Goal: Task Accomplishment & Management: Complete application form

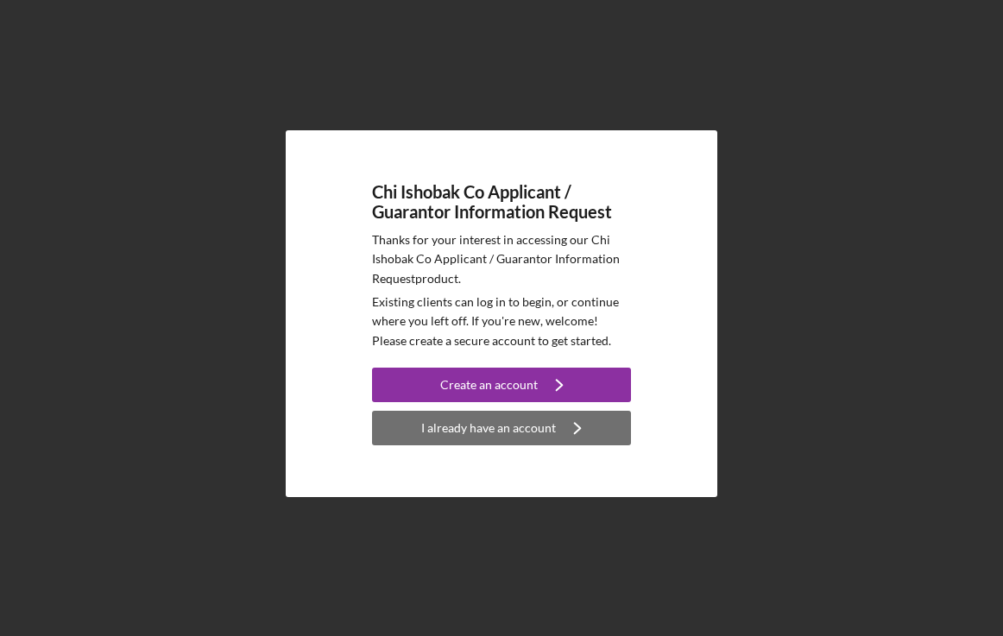
click at [556, 419] on icon "Icon/Navigate" at bounding box center [577, 428] width 43 height 43
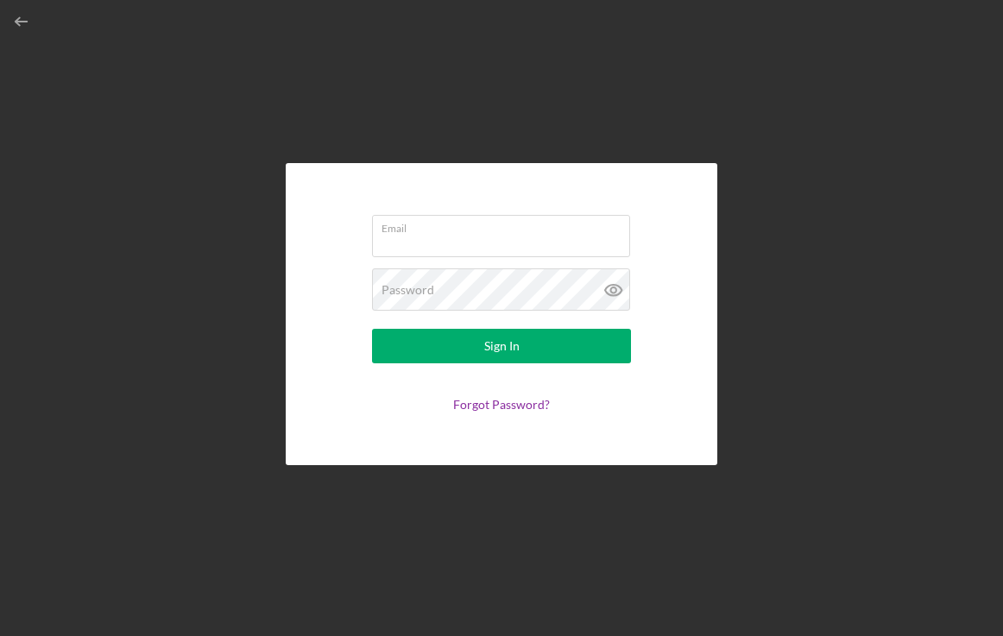
type input "[EMAIL_ADDRESS][DOMAIN_NAME]"
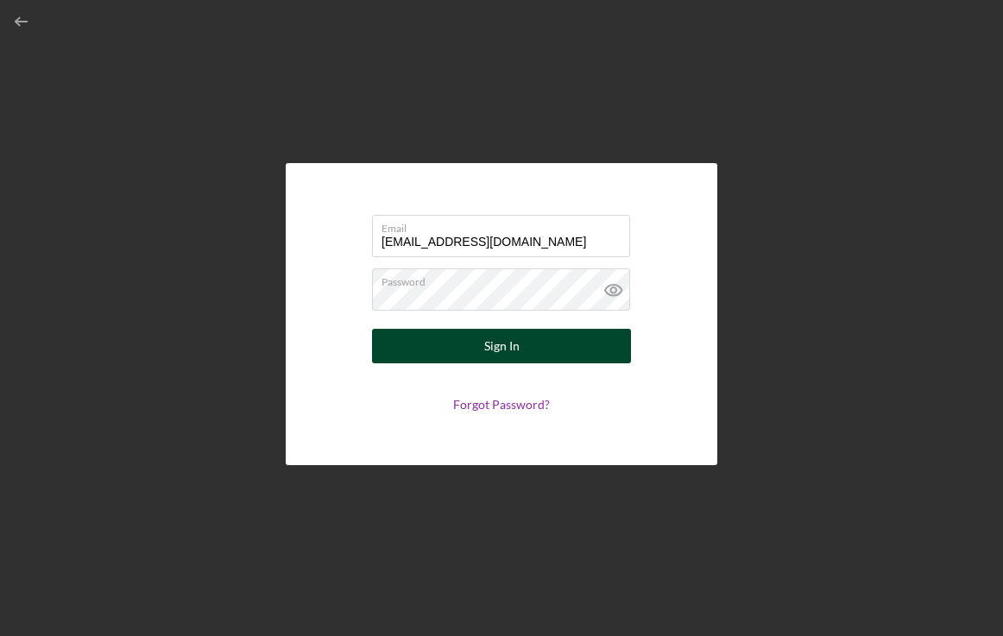
click at [517, 340] on div "Sign In" at bounding box center [501, 346] width 35 height 35
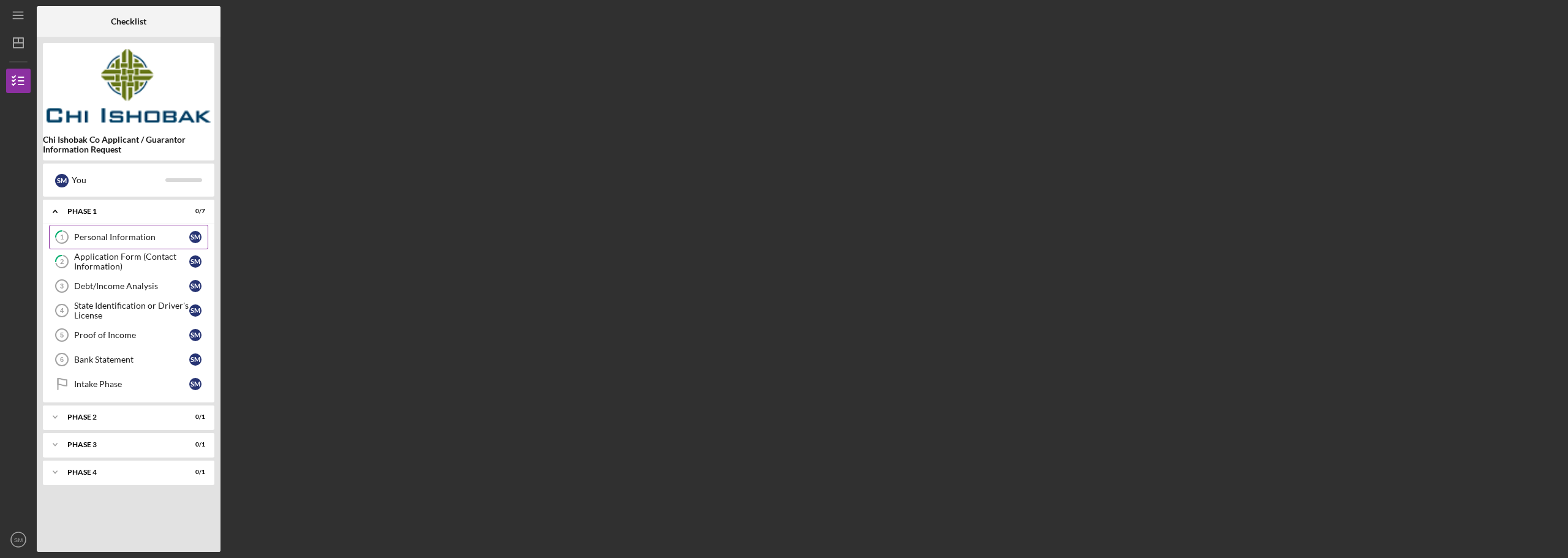
click at [138, 242] on link "1 Personal Information S M" at bounding box center [128, 237] width 159 height 25
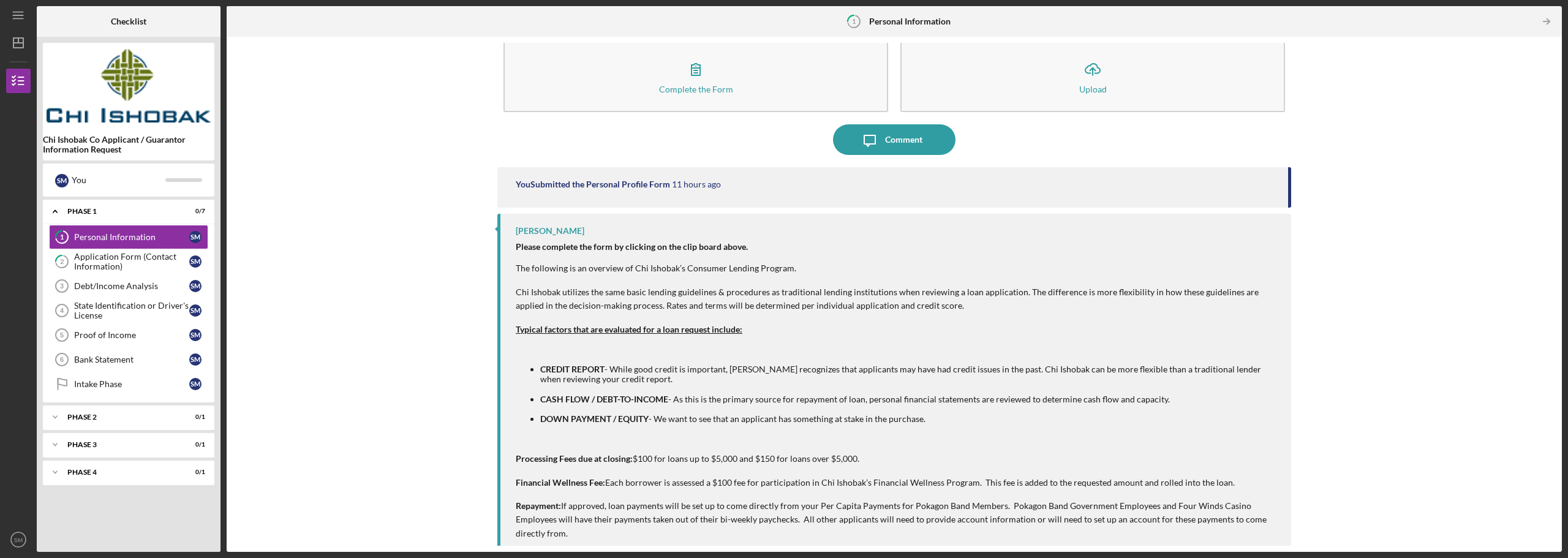
scroll to position [29, 0]
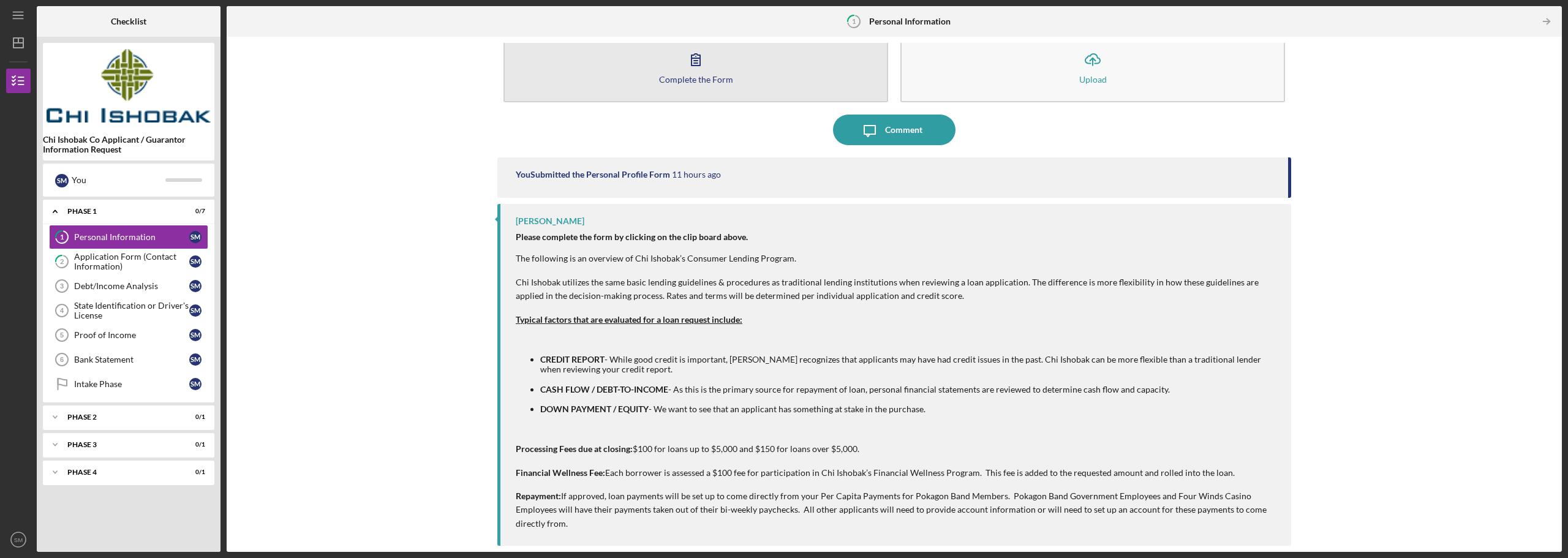
click at [711, 75] on button "Complete the Form Form" at bounding box center [696, 67] width 385 height 70
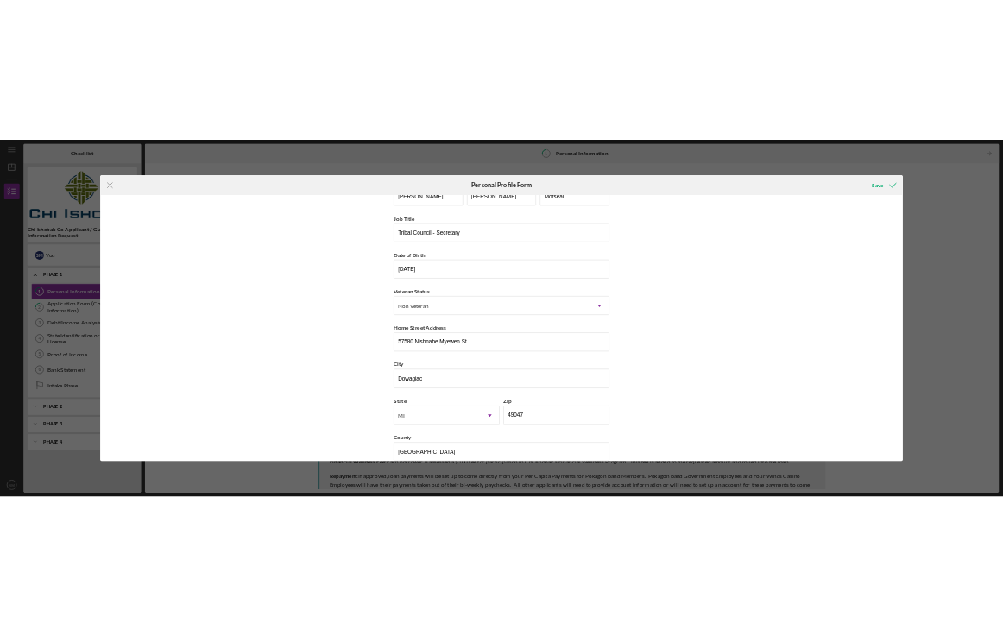
scroll to position [74, 0]
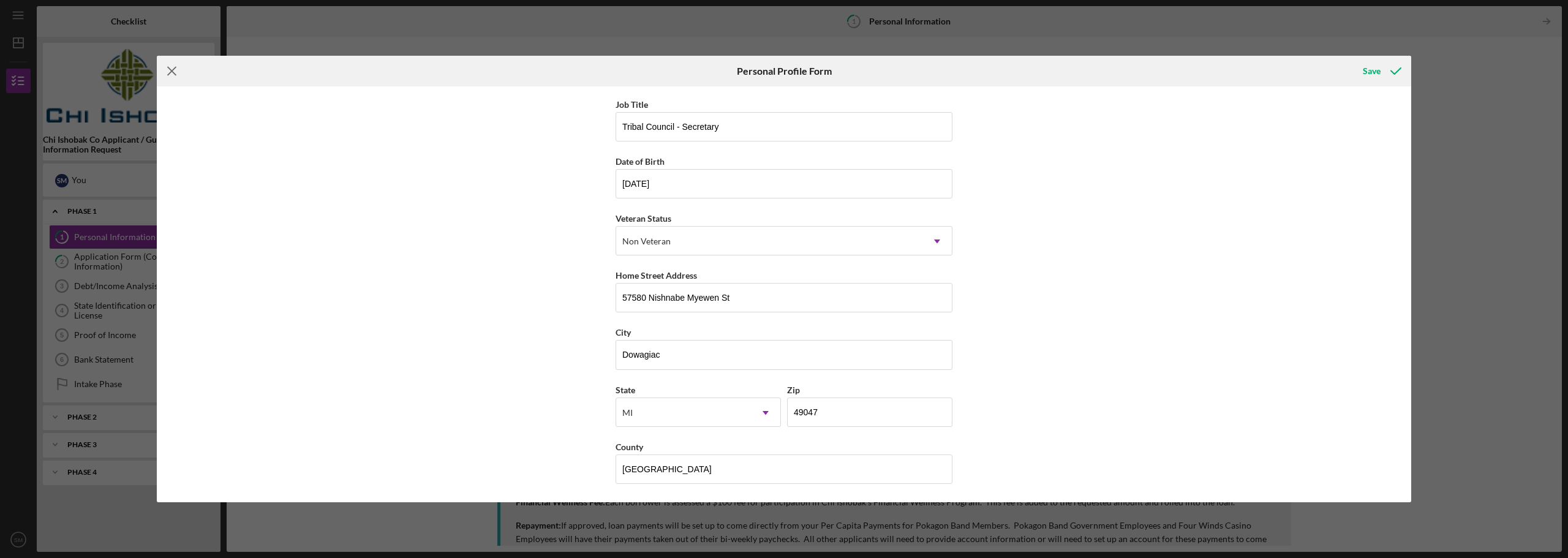
click at [176, 74] on icon "Icon/Menu Close" at bounding box center [172, 71] width 31 height 30
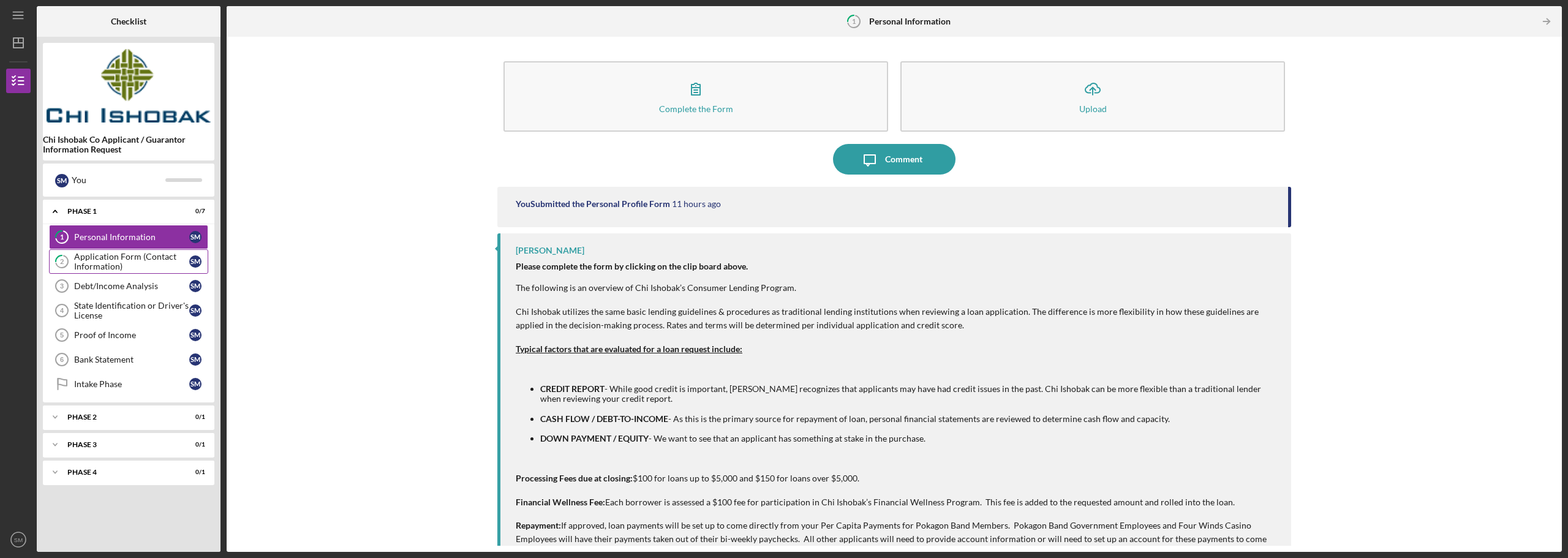
click at [136, 267] on div "Application Form (Contact Information)" at bounding box center [131, 262] width 115 height 20
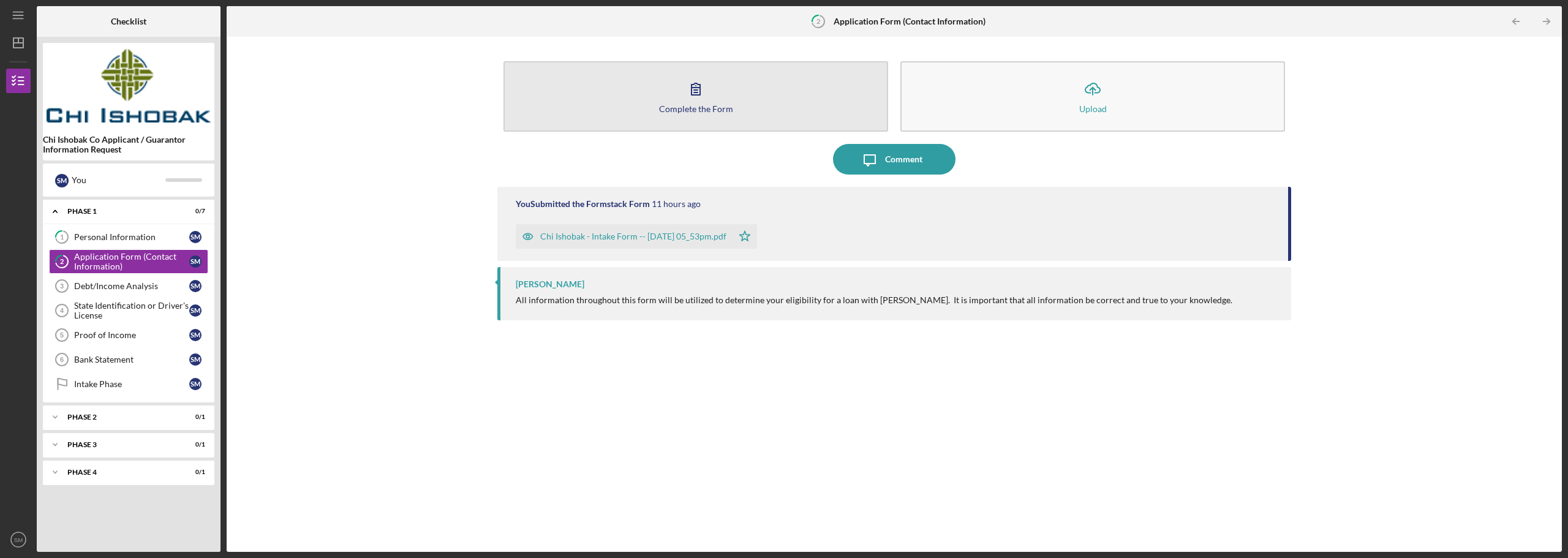
click at [696, 107] on div "Complete the Form" at bounding box center [696, 108] width 74 height 9
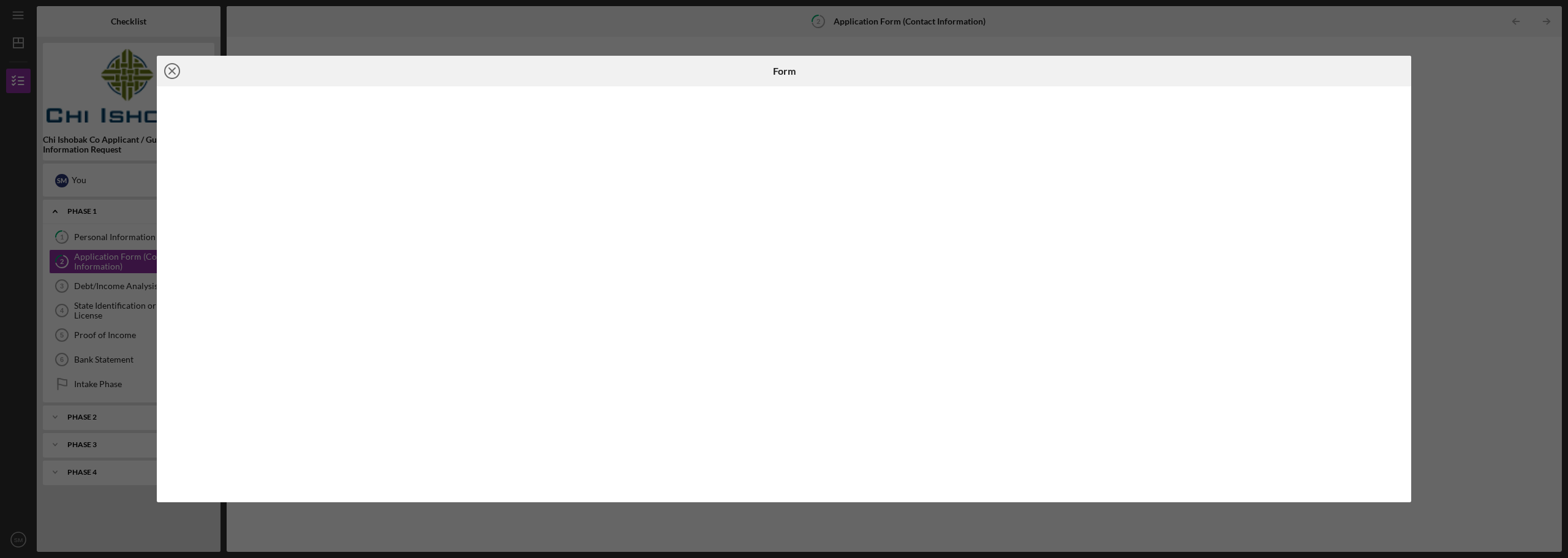
click at [172, 72] on line at bounding box center [172, 71] width 6 height 6
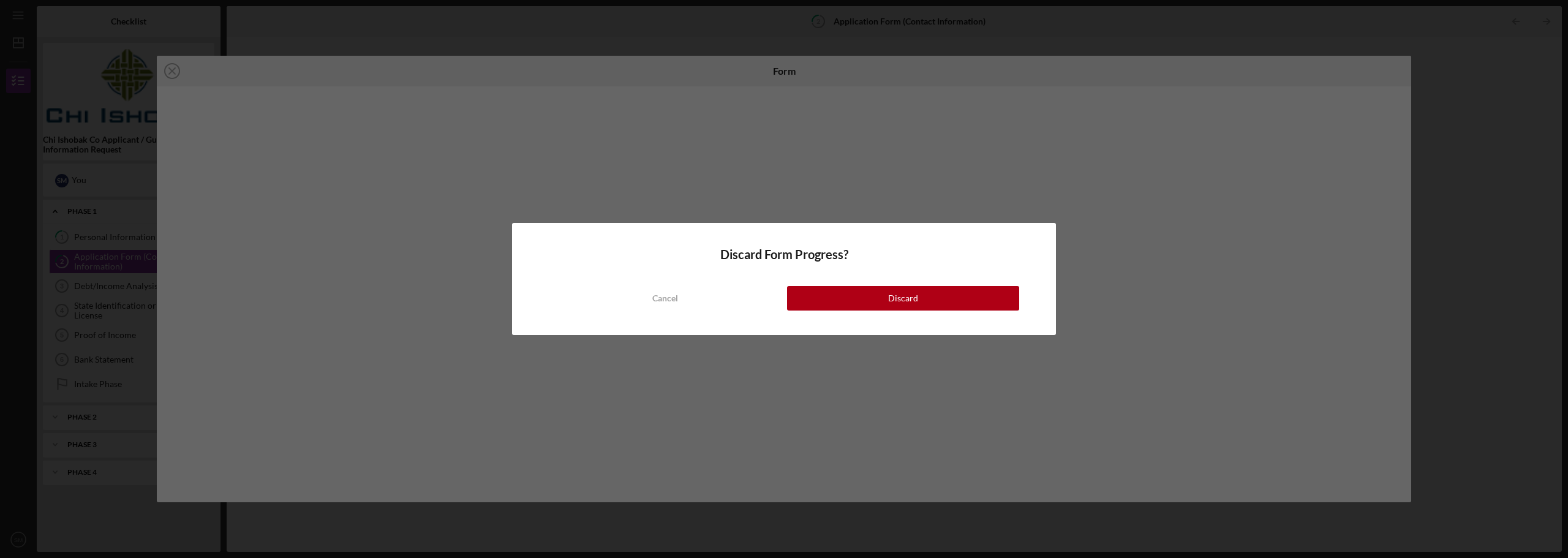
click at [711, 306] on button "Discard" at bounding box center [902, 298] width 232 height 25
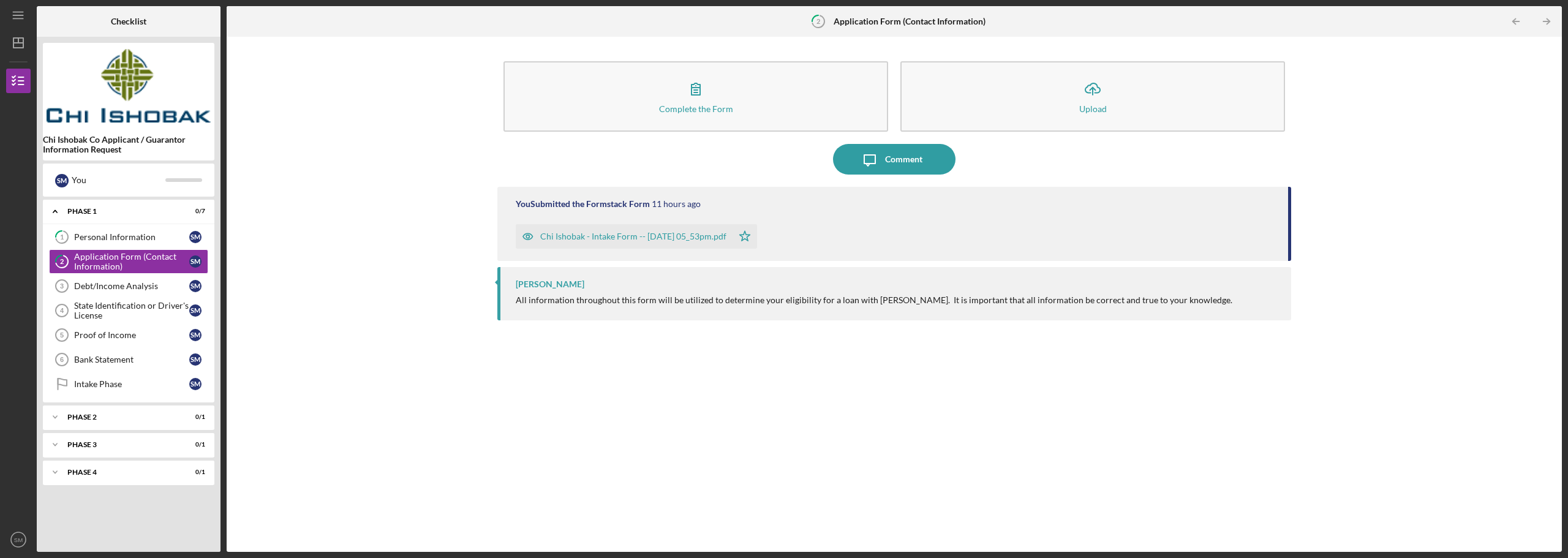
click at [561, 239] on div "Chi Ishobak - Intake Form -- [DATE] 05_53pm.pdf" at bounding box center [634, 236] width 186 height 10
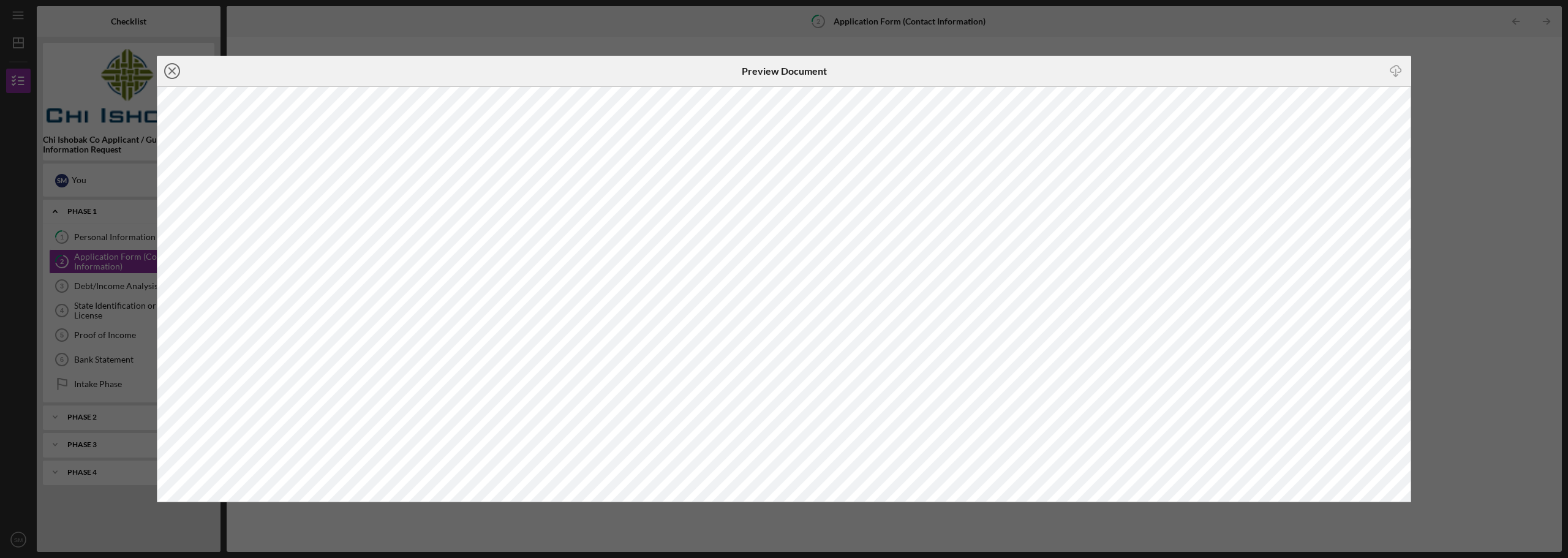
click at [176, 73] on icon "Icon/Close" at bounding box center [172, 71] width 31 height 30
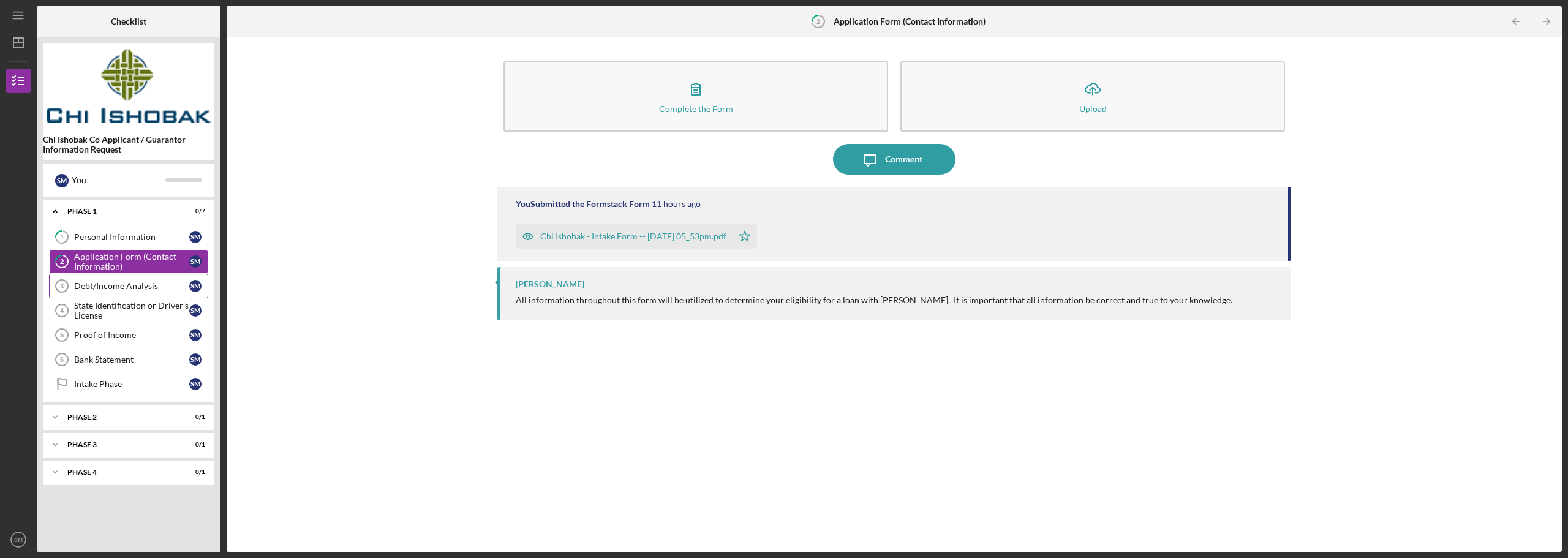
click at [101, 287] on div "Debt/Income Analysis" at bounding box center [131, 286] width 115 height 10
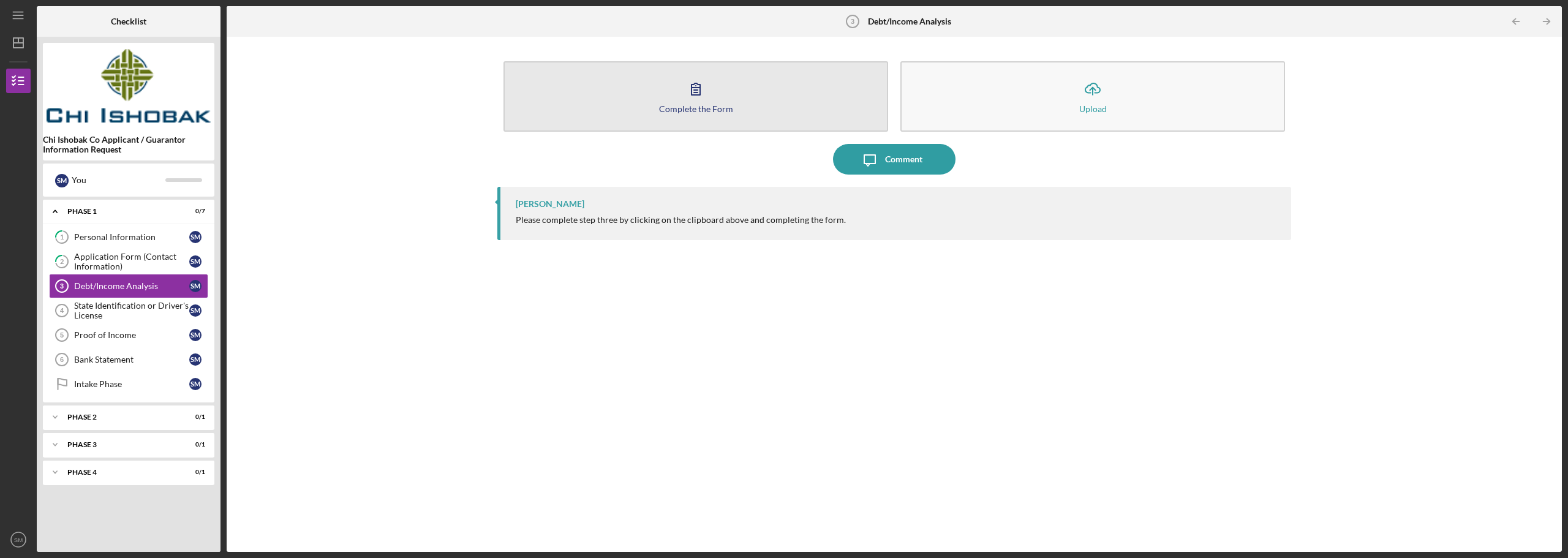
click at [711, 114] on button "Complete the Form Form" at bounding box center [696, 96] width 385 height 70
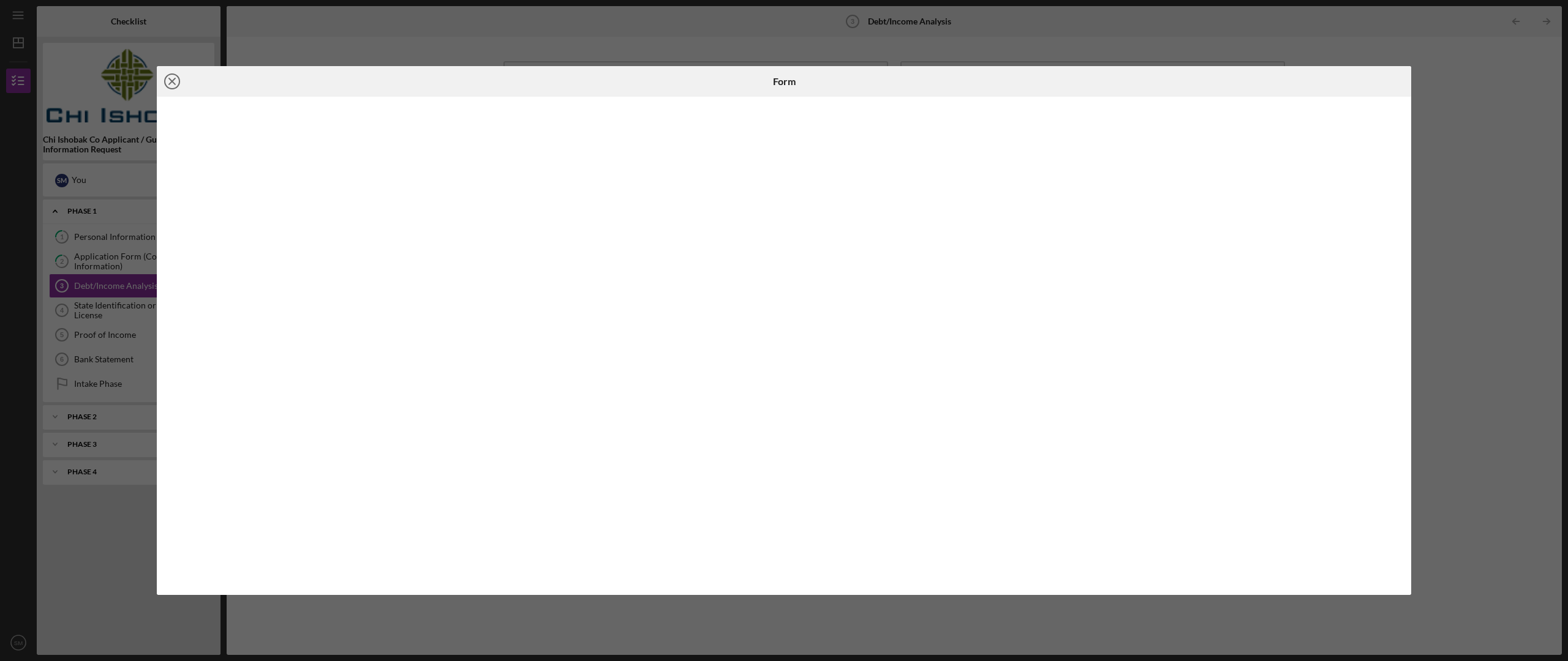
click at [170, 83] on line at bounding box center [172, 82] width 6 height 6
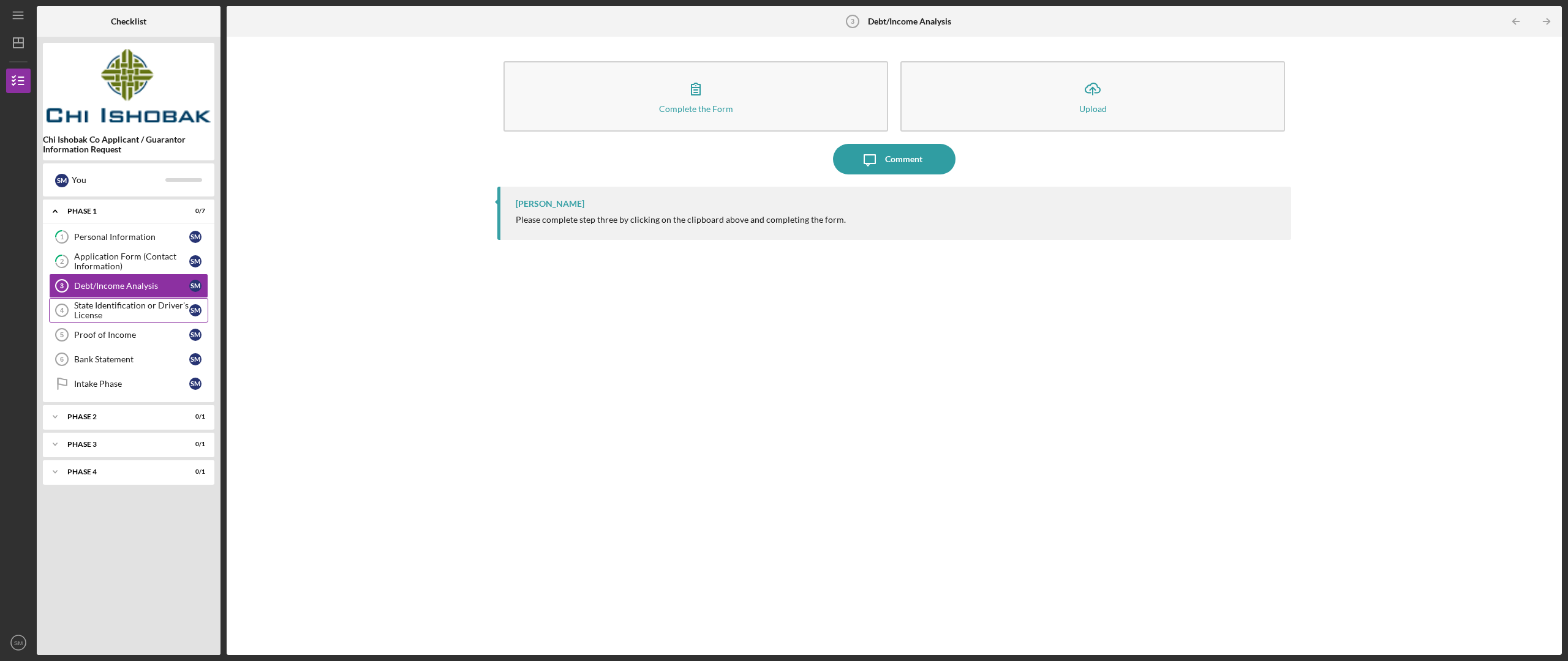
click at [131, 311] on div "State Identification or Driver's License" at bounding box center [131, 311] width 115 height 20
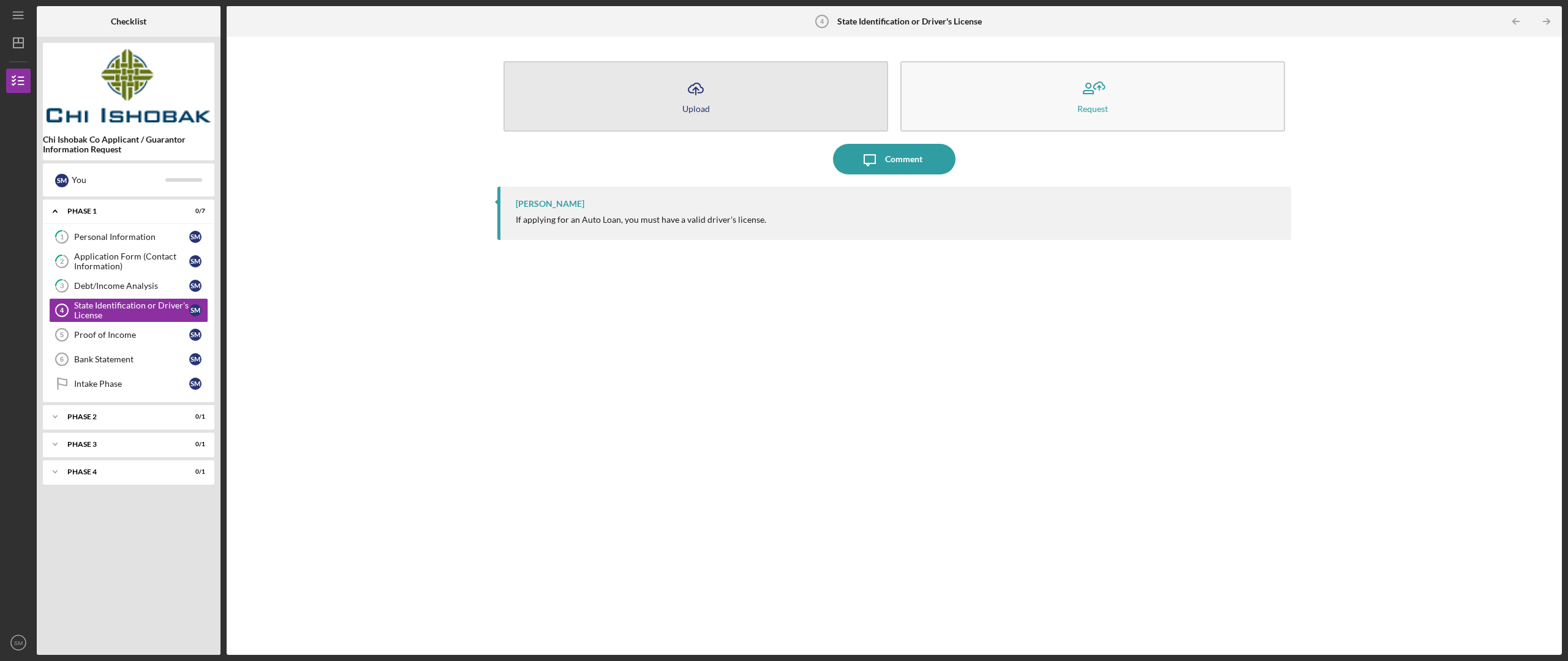
click at [585, 111] on button "Icon/Upload Upload" at bounding box center [696, 96] width 385 height 70
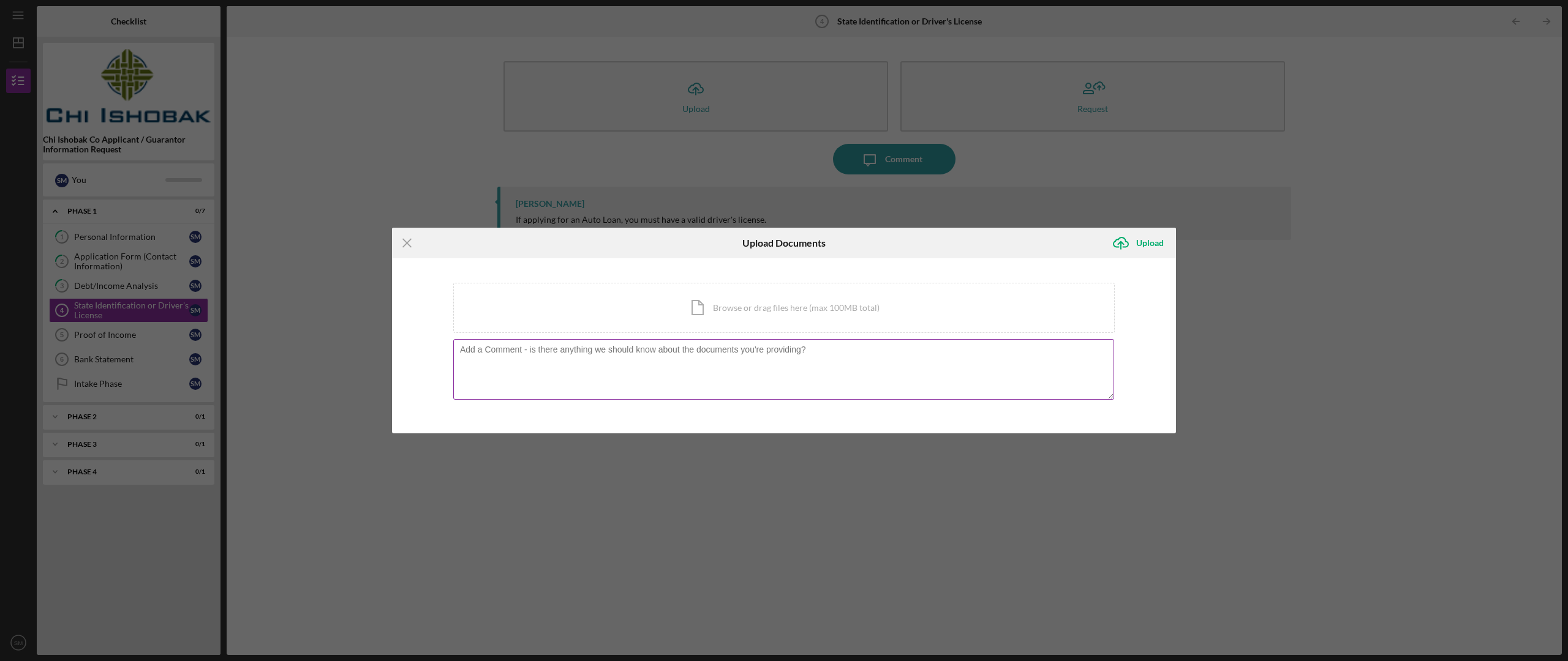
click at [711, 366] on textarea at bounding box center [784, 369] width 661 height 60
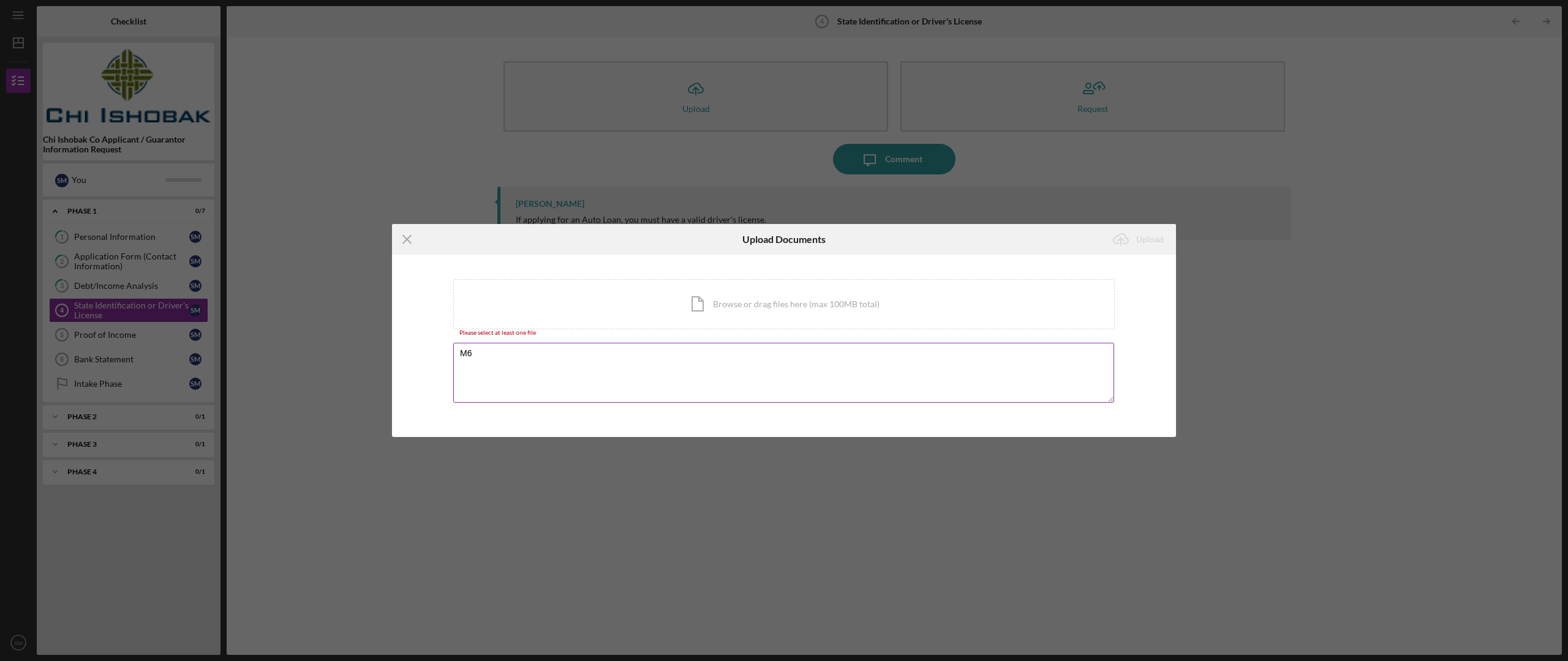
type textarea "M"
click at [131, 338] on div "Icon/Menu Close Upload Documents Icon/Upload Upload You're uploading documents …" at bounding box center [784, 330] width 1568 height 661
click at [406, 233] on icon "Icon/Menu Close" at bounding box center [407, 239] width 31 height 30
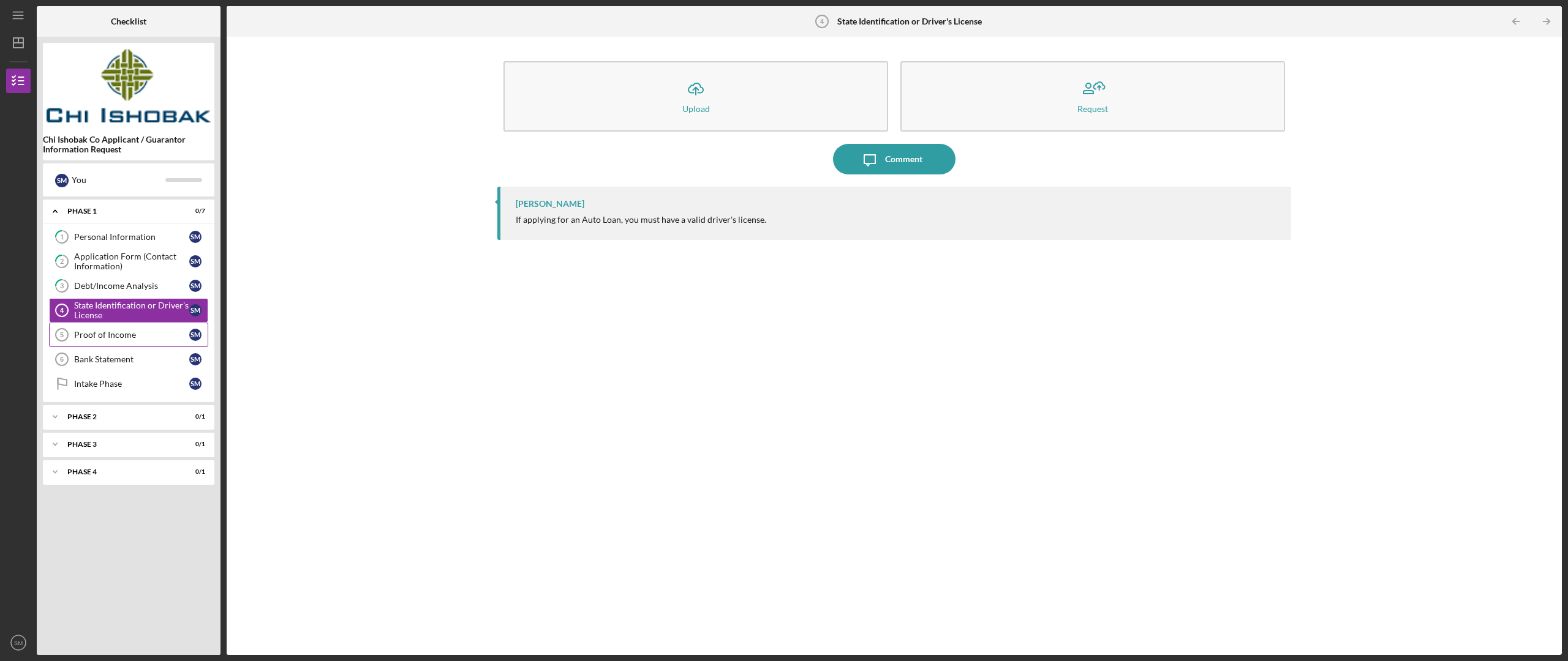
click at [107, 335] on div "Proof of Income" at bounding box center [131, 335] width 115 height 10
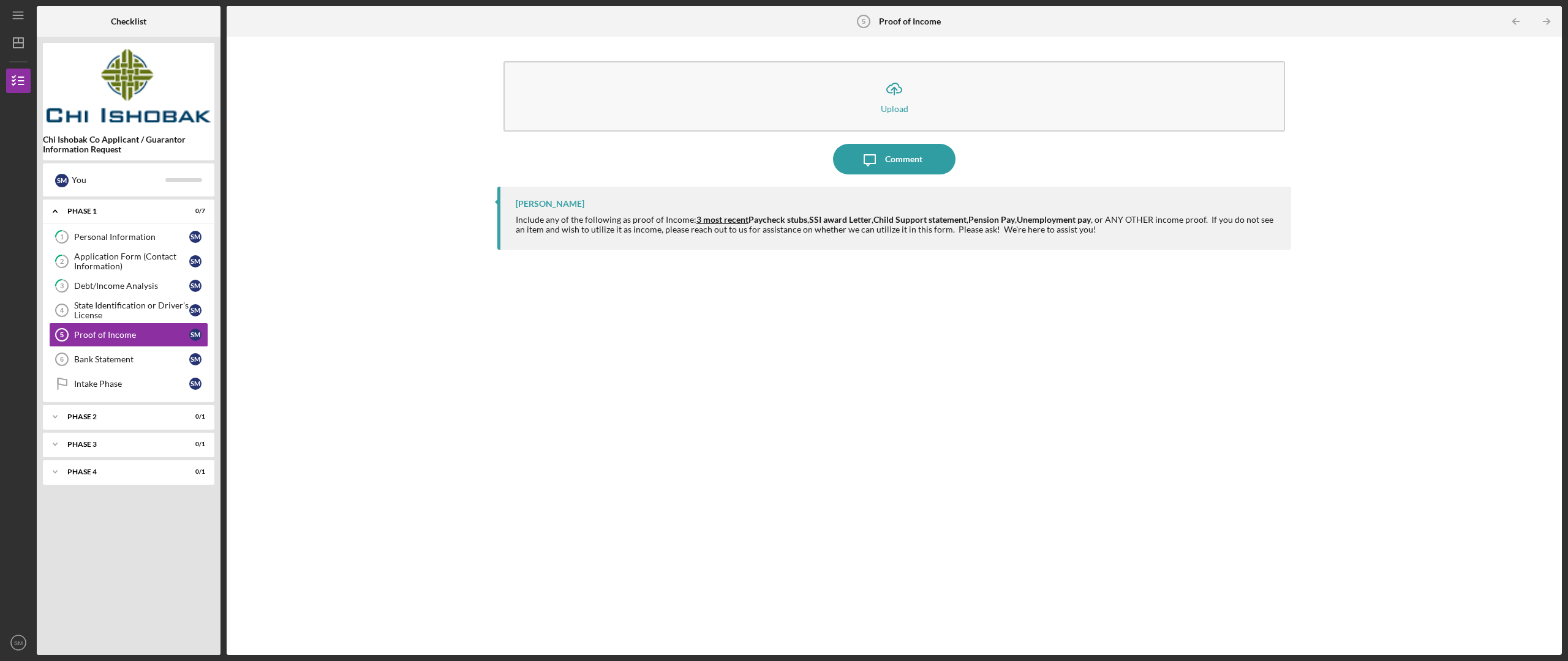
drag, startPoint x: 1185, startPoint y: 23, endPoint x: 1169, endPoint y: 37, distance: 21.3
click at [711, 37] on div "Proof of Income 5 Proof of Income Icon/Table Pagination Arrow Icon/Table Pagina…" at bounding box center [894, 330] width 1335 height 649
click at [14, 20] on icon "Icon/Menu" at bounding box center [18, 16] width 28 height 28
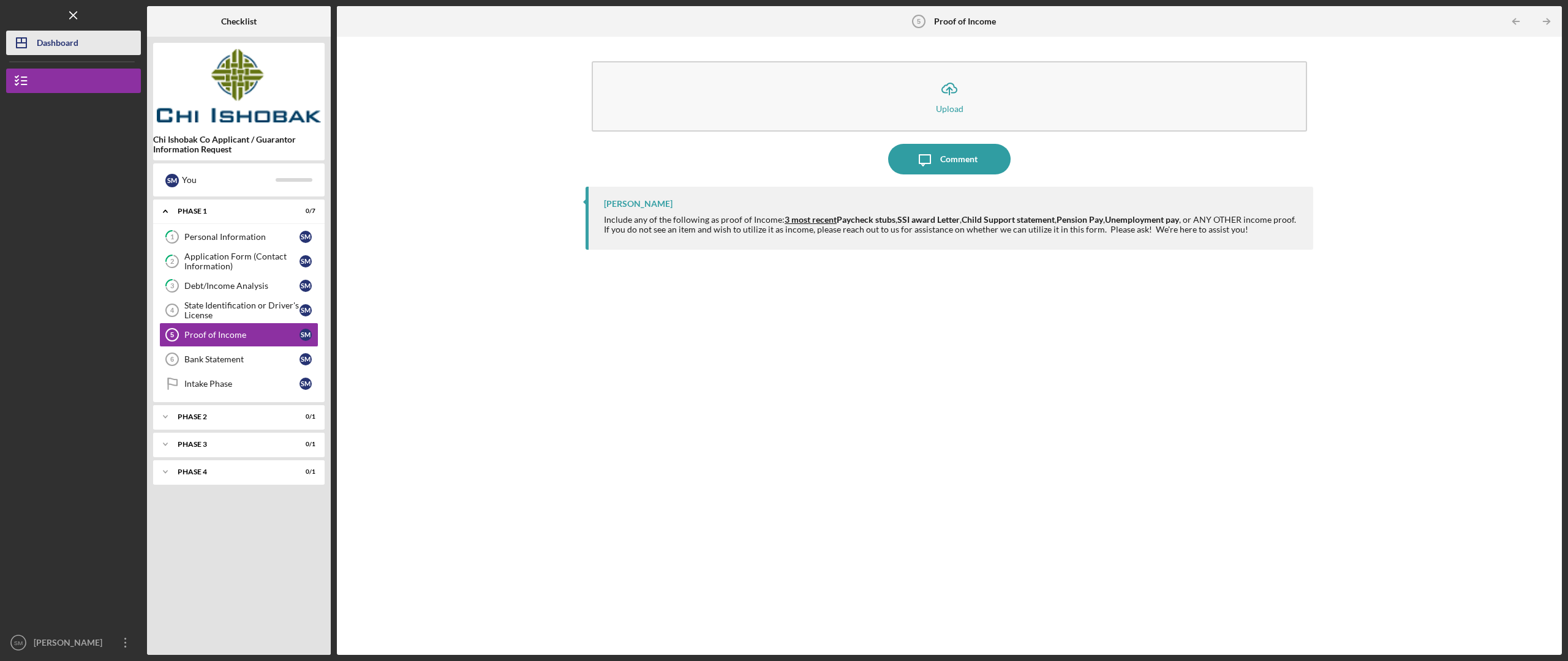
click at [56, 38] on div "Dashboard" at bounding box center [57, 44] width 42 height 28
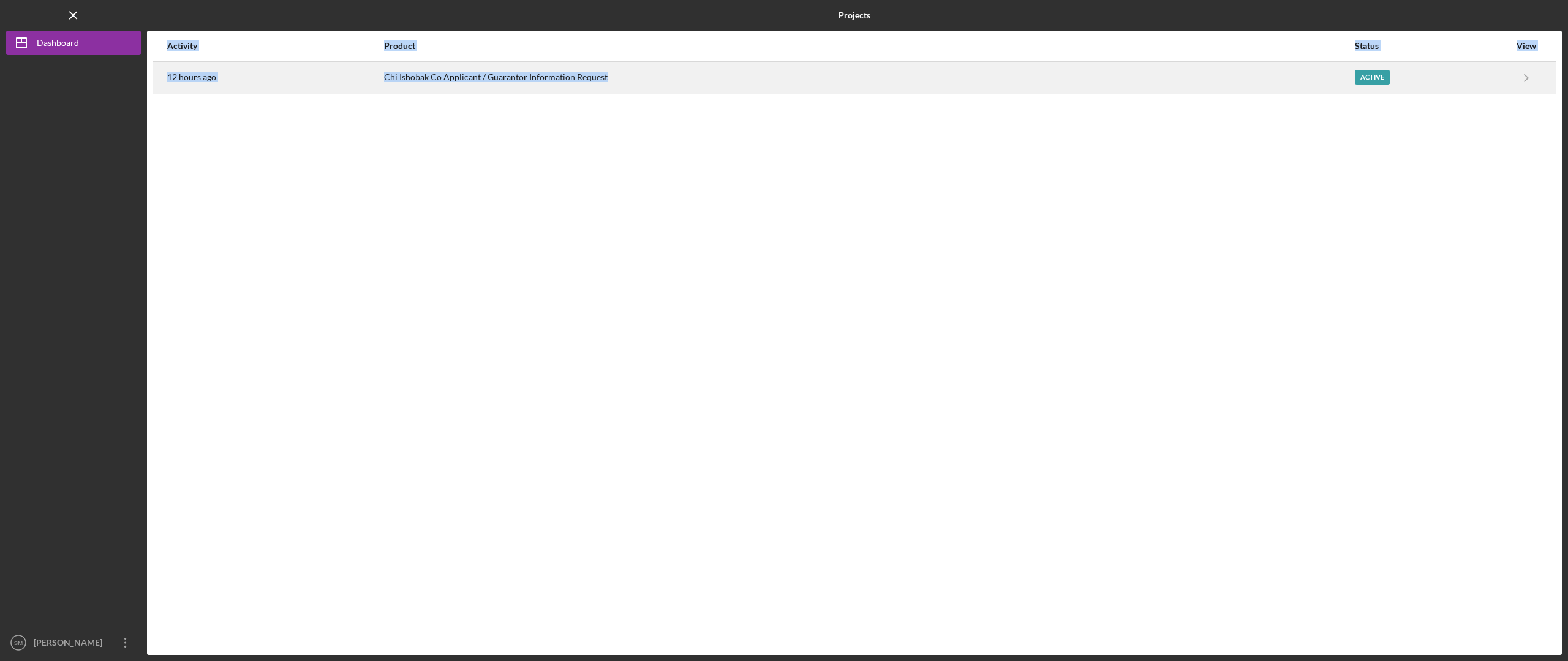
drag, startPoint x: 1102, startPoint y: 7, endPoint x: 1056, endPoint y: 80, distance: 86.3
click at [711, 85] on div "Projects Projects Activity Product Status View 12 hours ago Chi Ishobak Co Appl…" at bounding box center [784, 328] width 1556 height 655
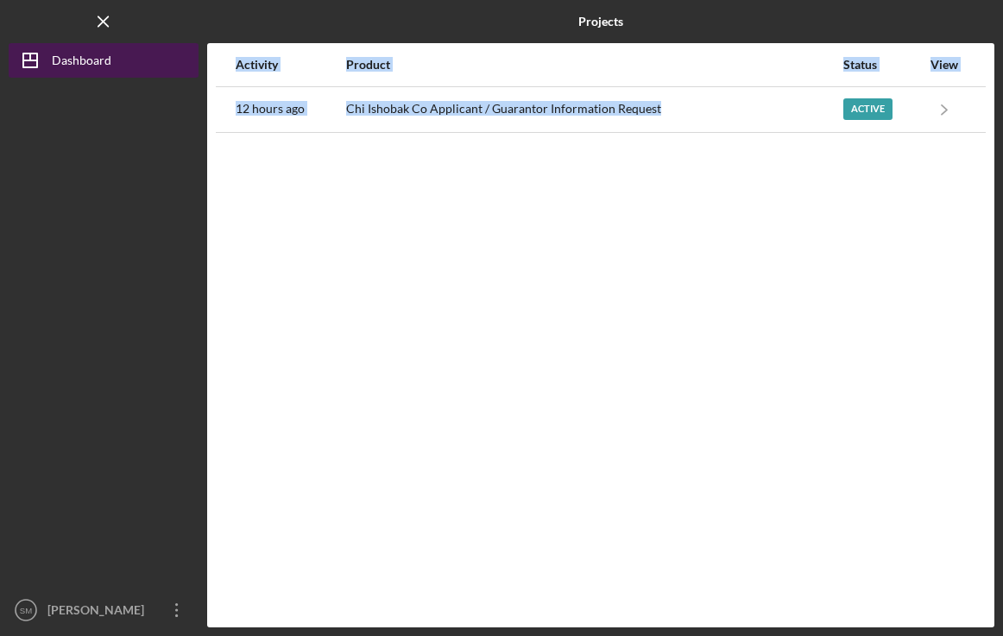
click at [134, 63] on button "Icon/Dashboard Dashboard" at bounding box center [104, 60] width 190 height 35
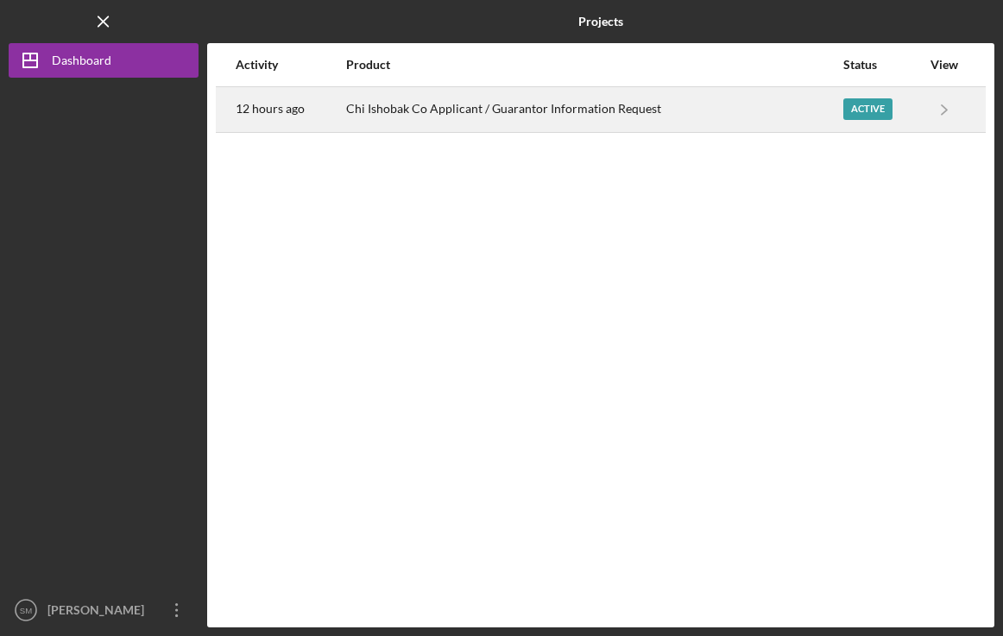
click at [868, 111] on div "Active" at bounding box center [868, 109] width 49 height 22
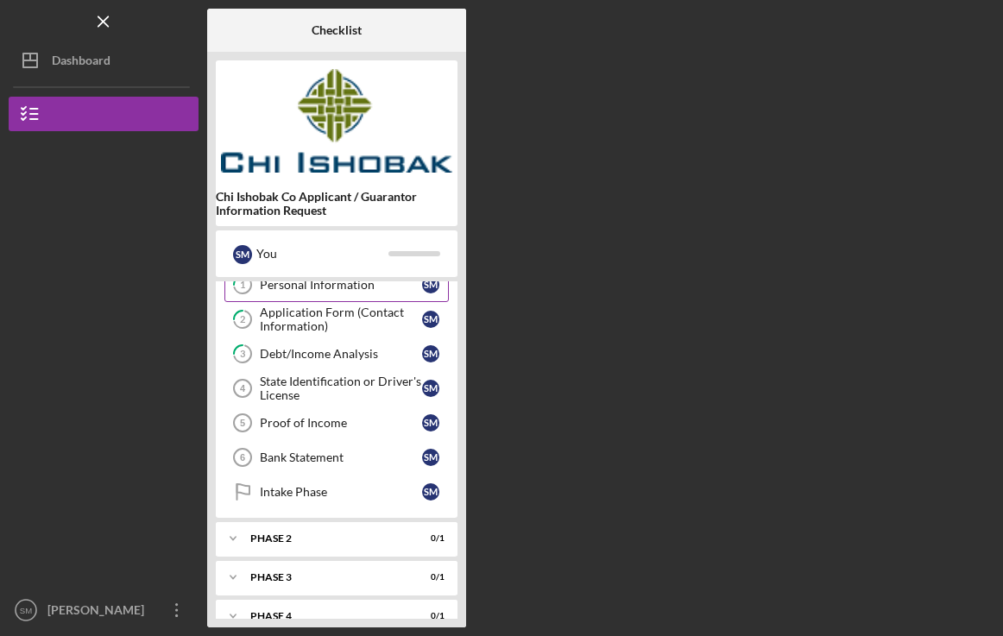
scroll to position [73, 0]
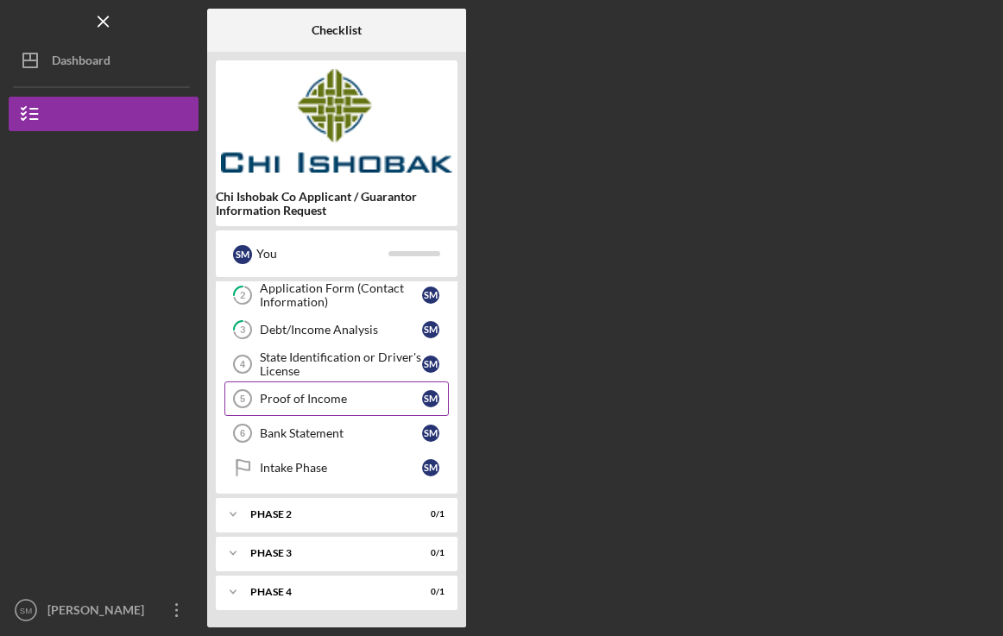
click at [357, 395] on div "Proof of Income" at bounding box center [341, 399] width 162 height 14
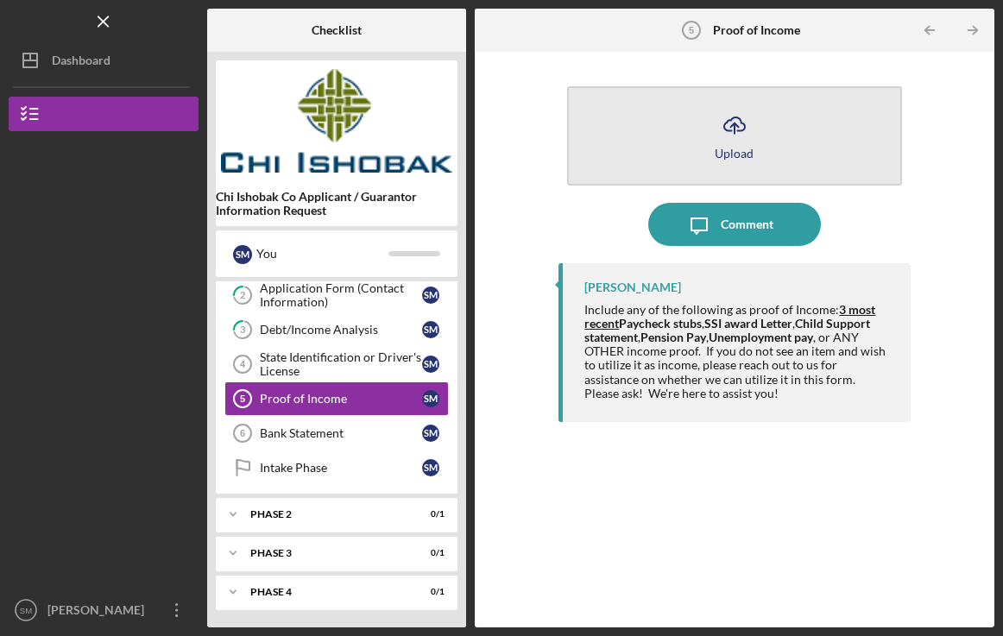
click at [700, 151] on button "Icon/Upload Upload" at bounding box center [734, 135] width 334 height 99
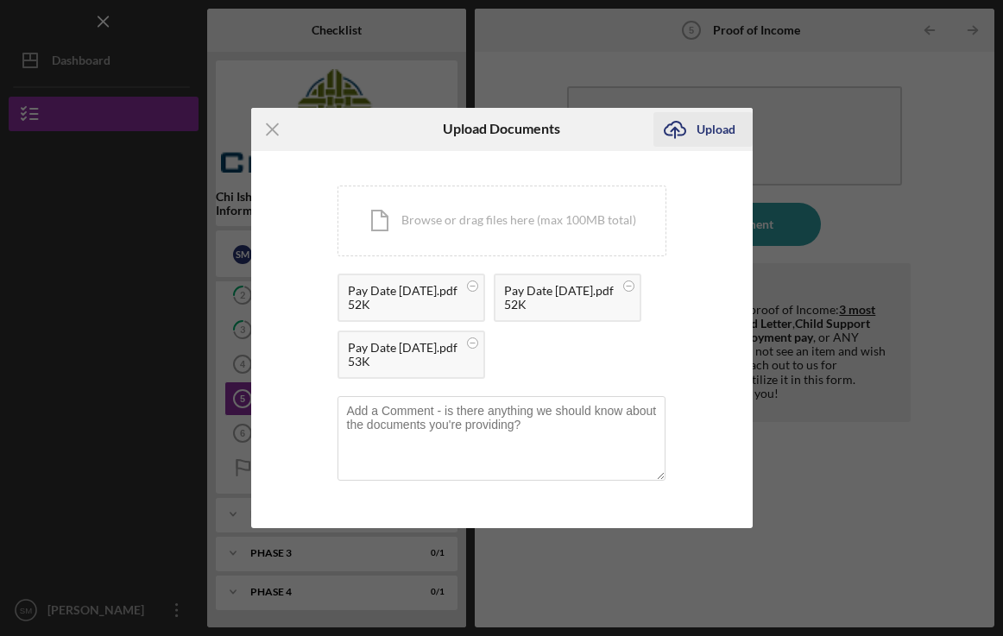
click at [697, 112] on div "Upload" at bounding box center [716, 129] width 39 height 35
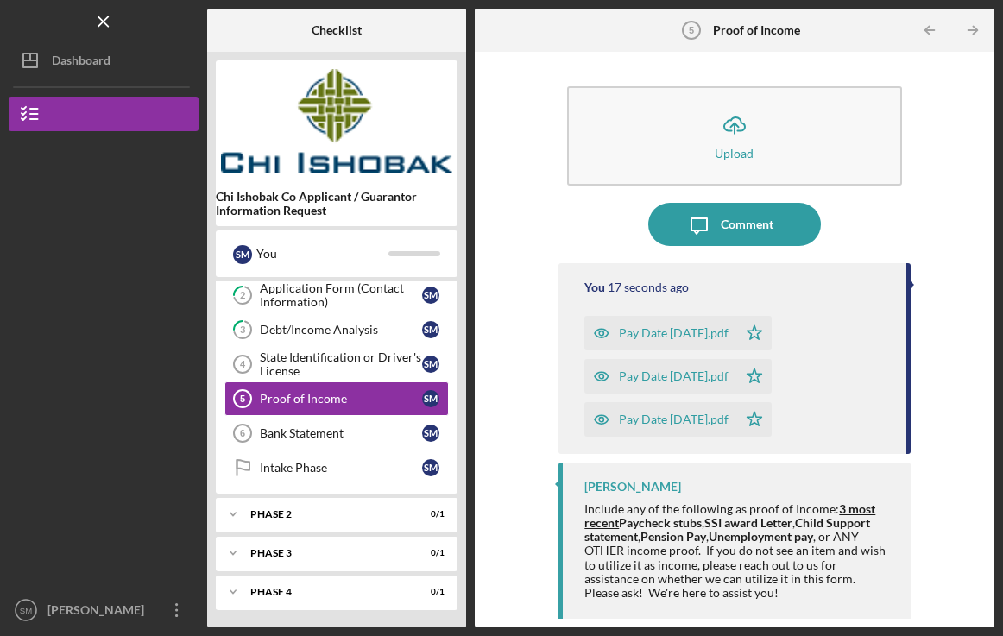
scroll to position [3, 0]
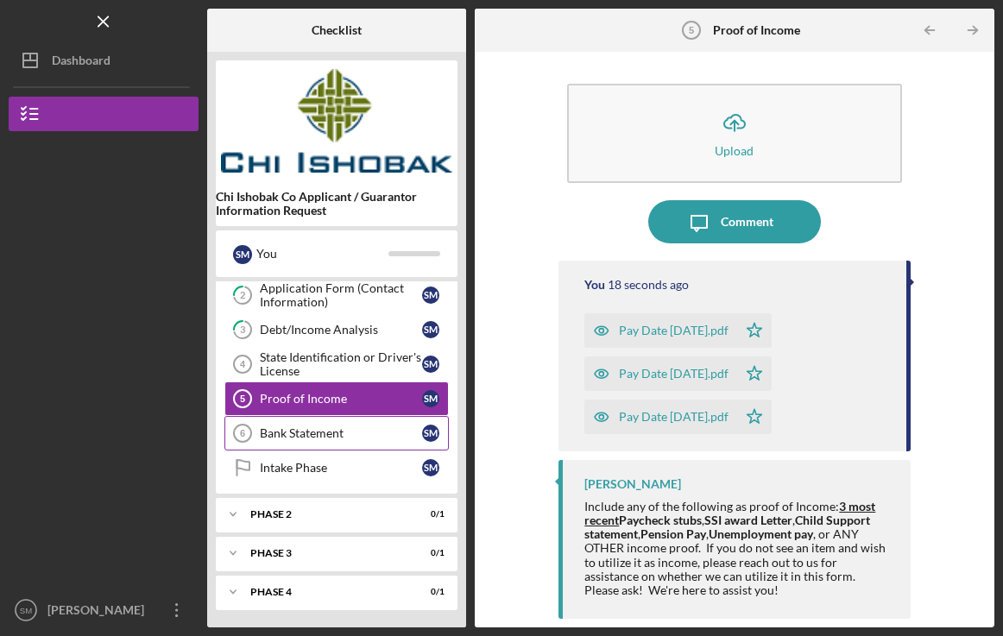
click at [351, 433] on div "Bank Statement" at bounding box center [341, 434] width 162 height 14
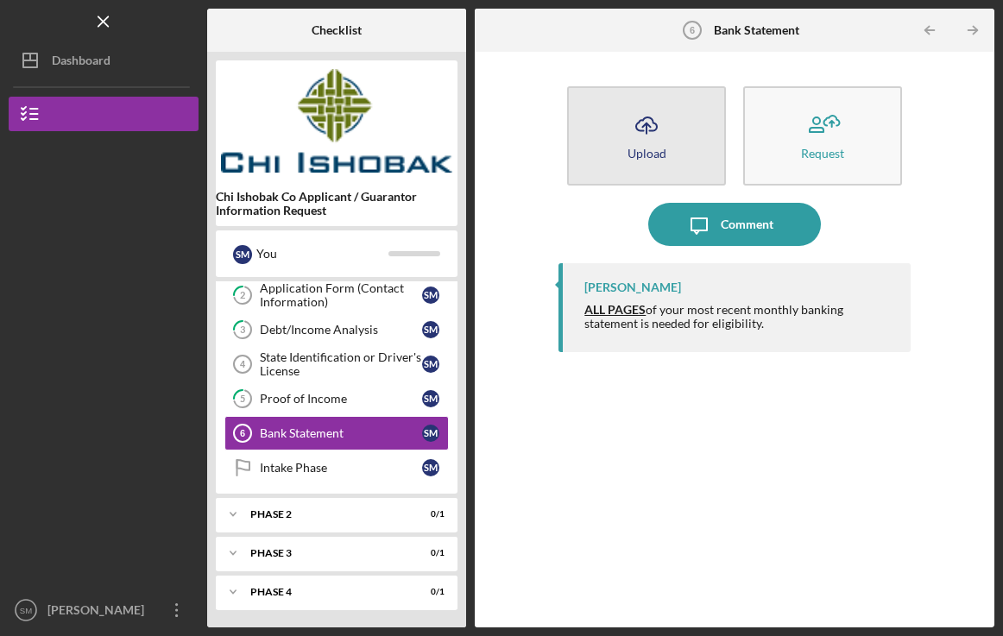
click at [645, 145] on button "Icon/Upload Upload" at bounding box center [646, 135] width 159 height 99
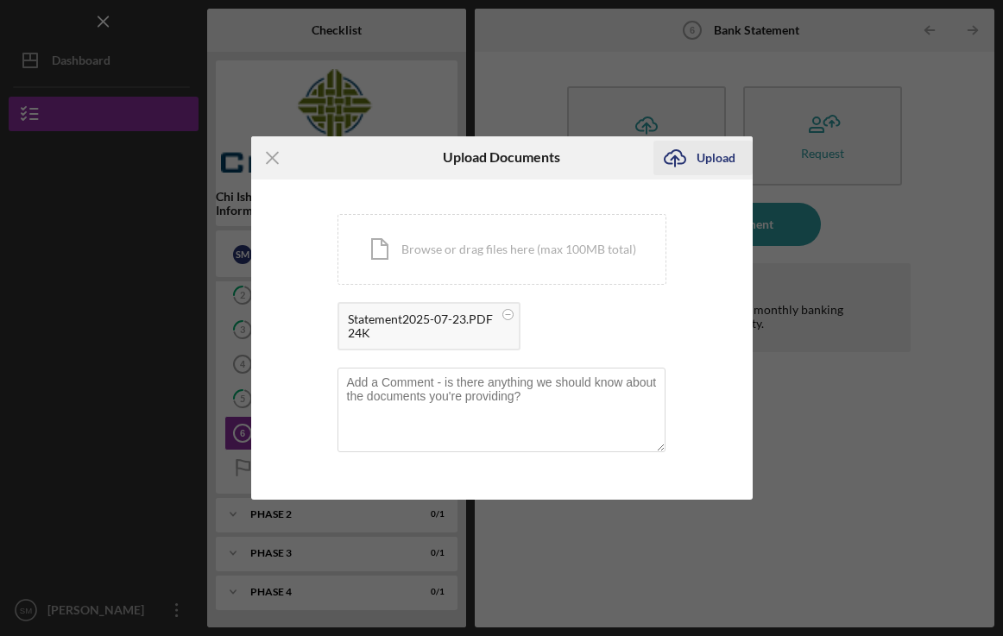
click at [686, 159] on icon "Icon/Upload" at bounding box center [675, 157] width 43 height 43
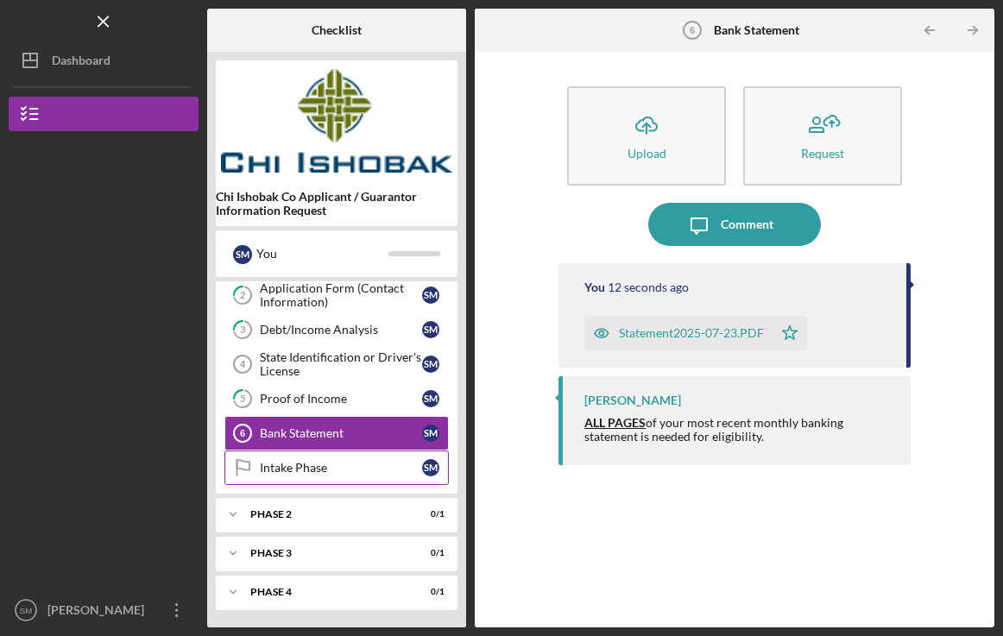
click at [319, 465] on div "Intake Phase" at bounding box center [341, 468] width 162 height 14
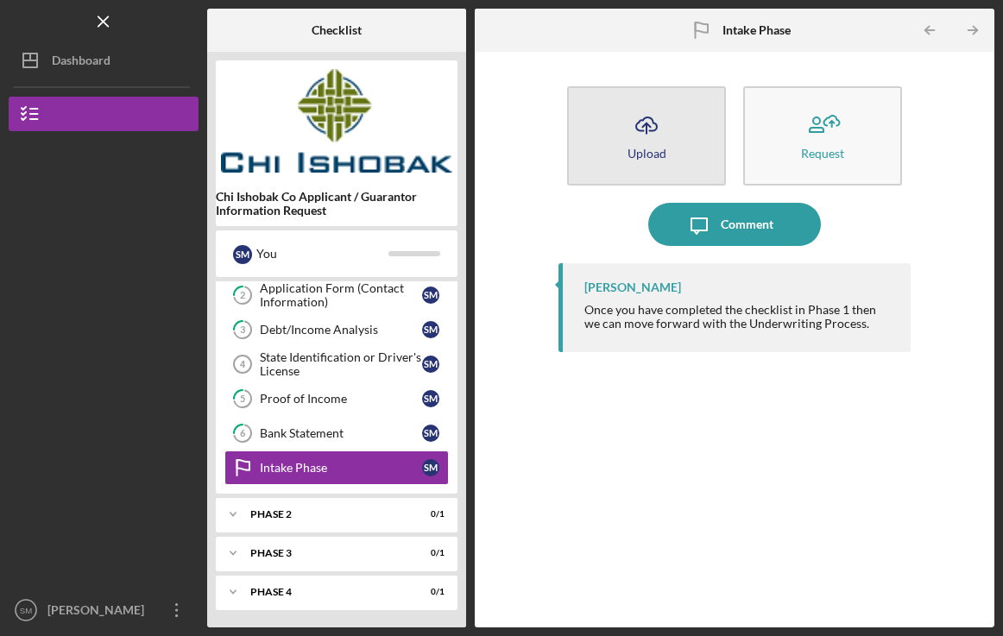
click at [662, 150] on div "Upload" at bounding box center [647, 153] width 39 height 13
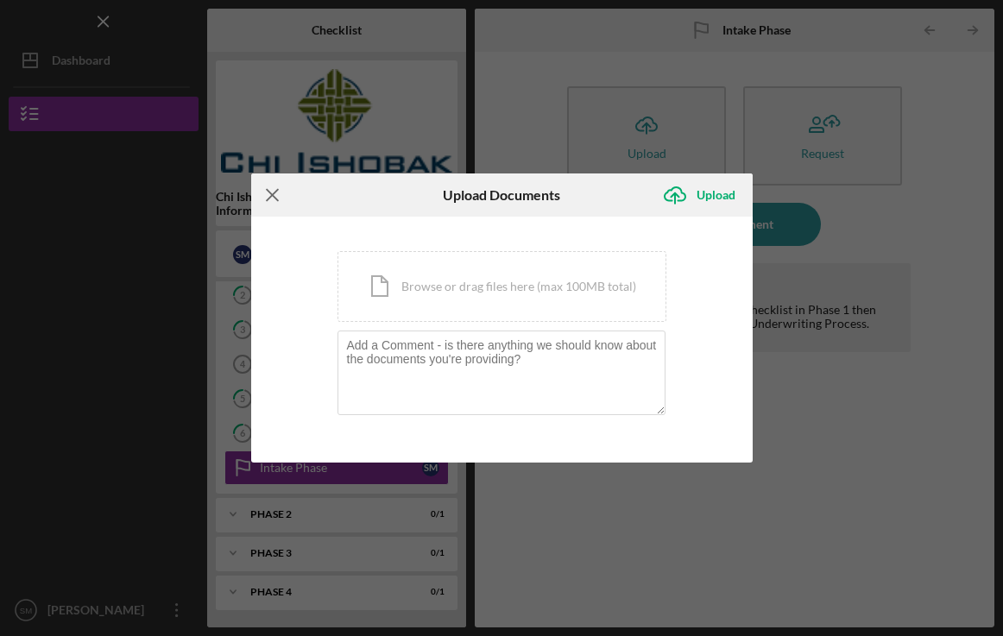
click at [273, 195] on line at bounding box center [272, 194] width 11 height 11
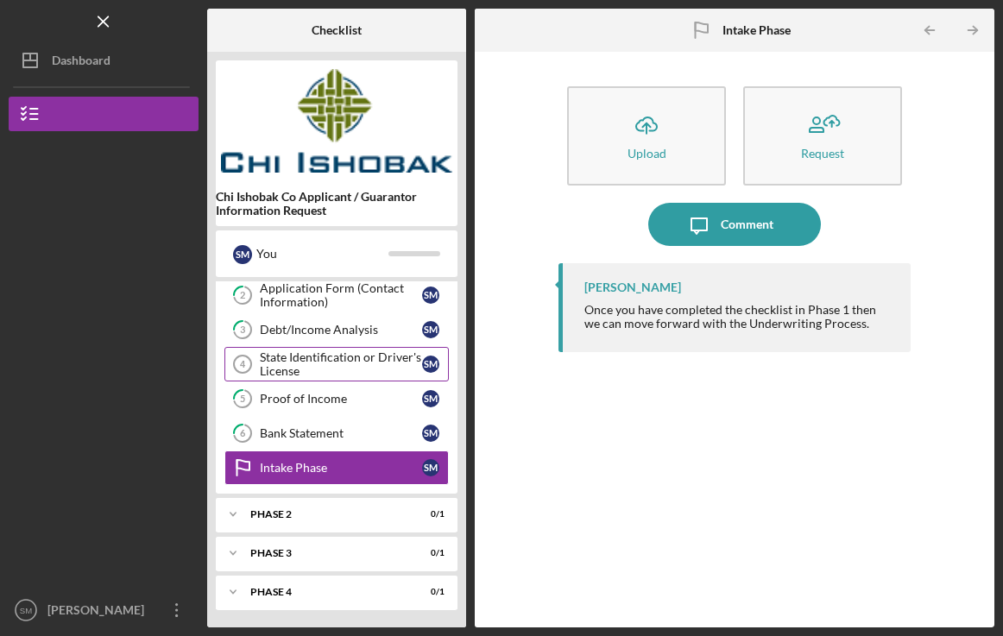
click at [354, 363] on div "State Identification or Driver's License" at bounding box center [341, 365] width 162 height 28
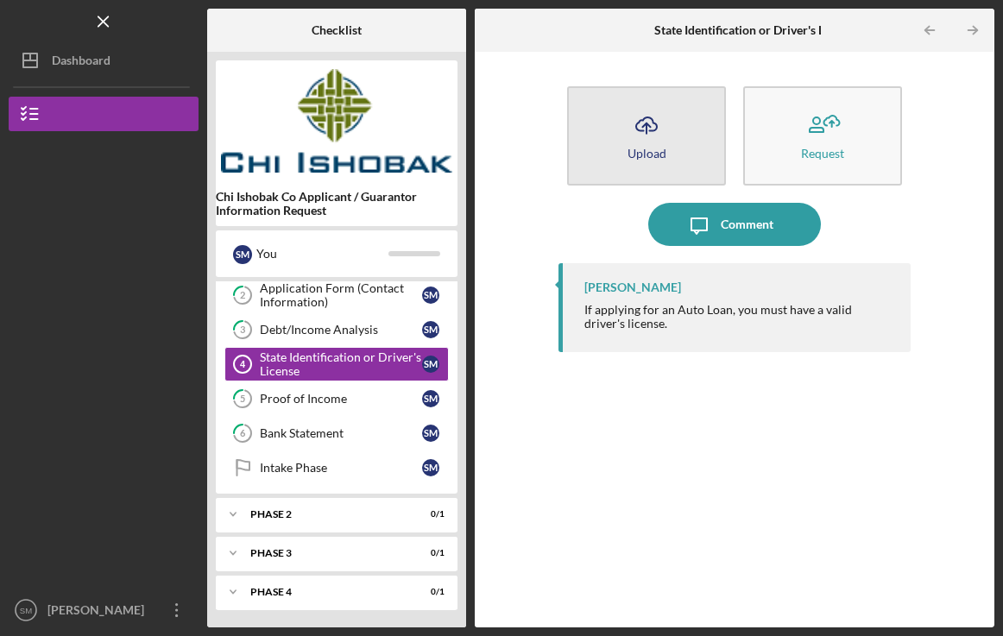
click at [654, 142] on icon "Icon/Upload" at bounding box center [646, 125] width 43 height 43
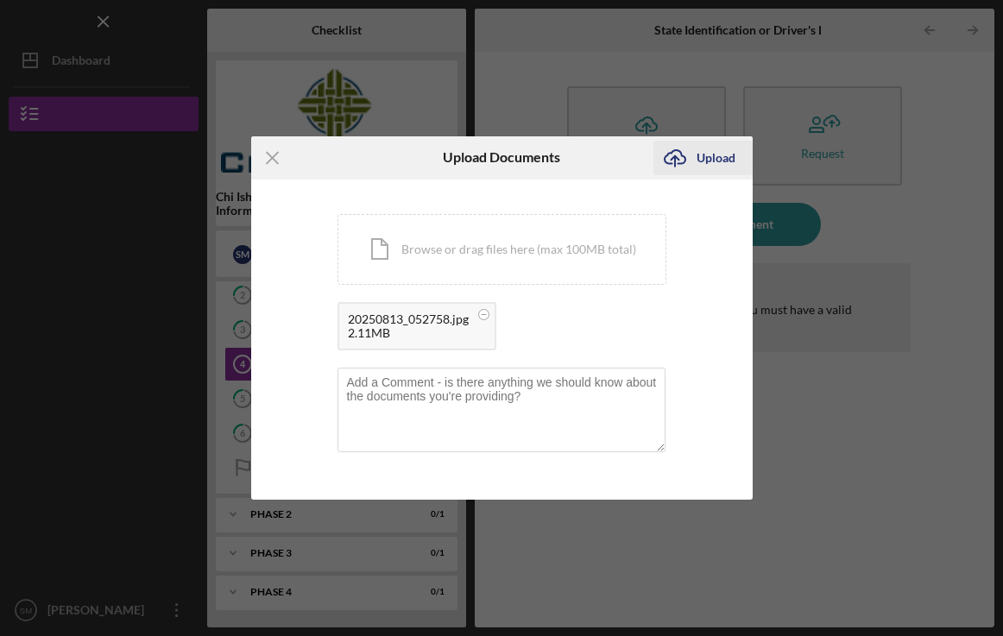
click at [709, 155] on div "Upload" at bounding box center [716, 158] width 39 height 35
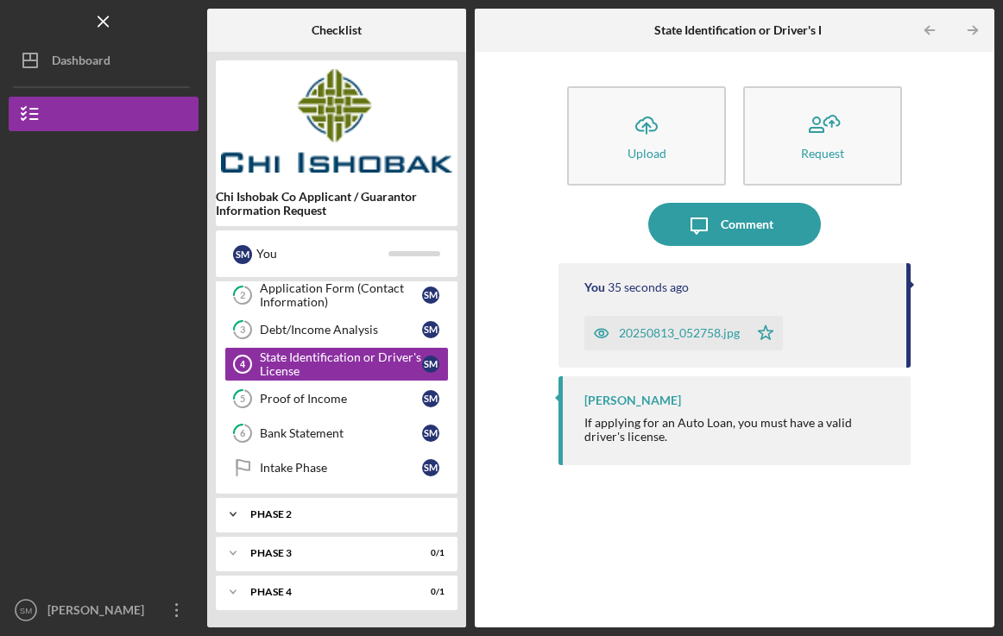
click at [338, 515] on div "Phase 2" at bounding box center [343, 514] width 186 height 10
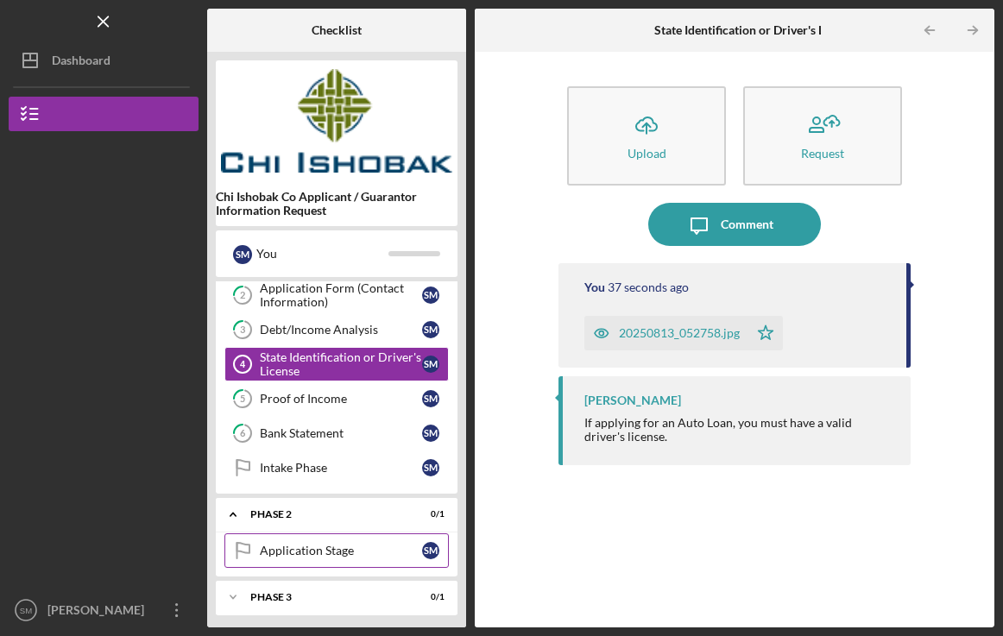
click at [327, 557] on div "Application Stage" at bounding box center [341, 551] width 162 height 14
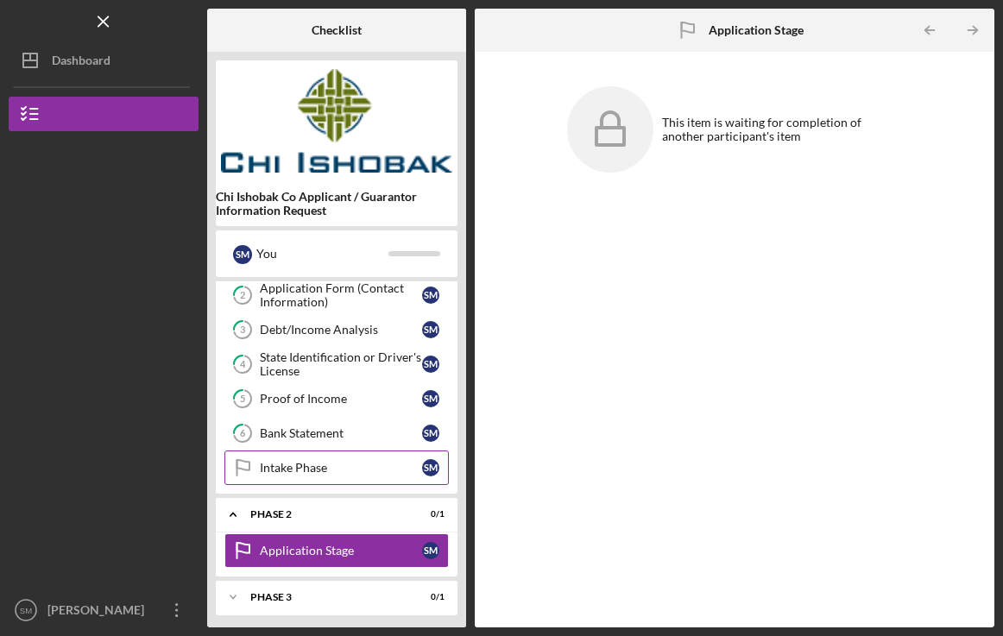
click at [320, 473] on div "Intake Phase" at bounding box center [341, 468] width 162 height 14
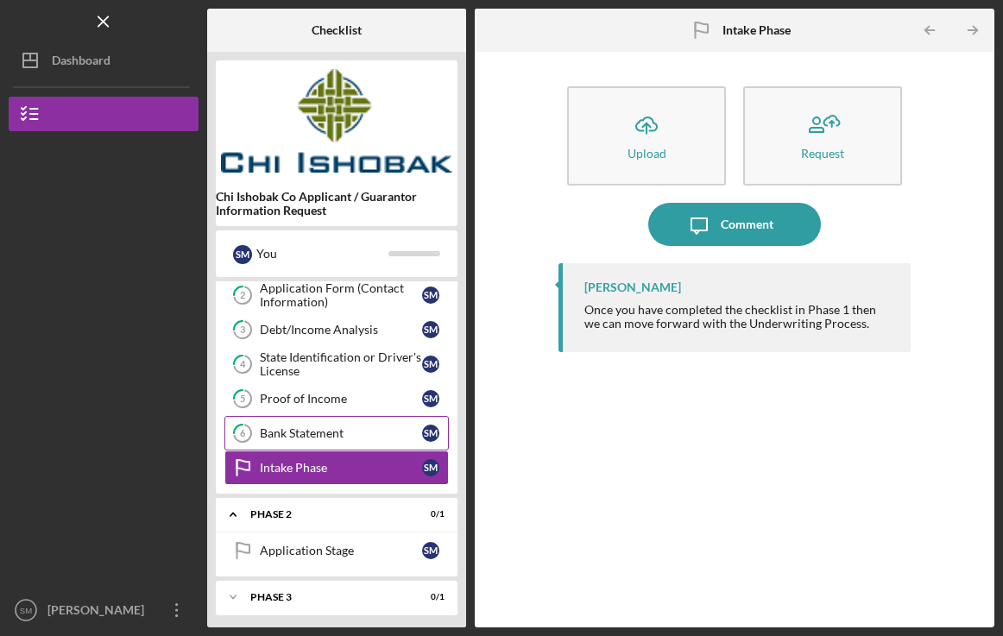
scroll to position [117, 0]
